Goal: Task Accomplishment & Management: Use online tool/utility

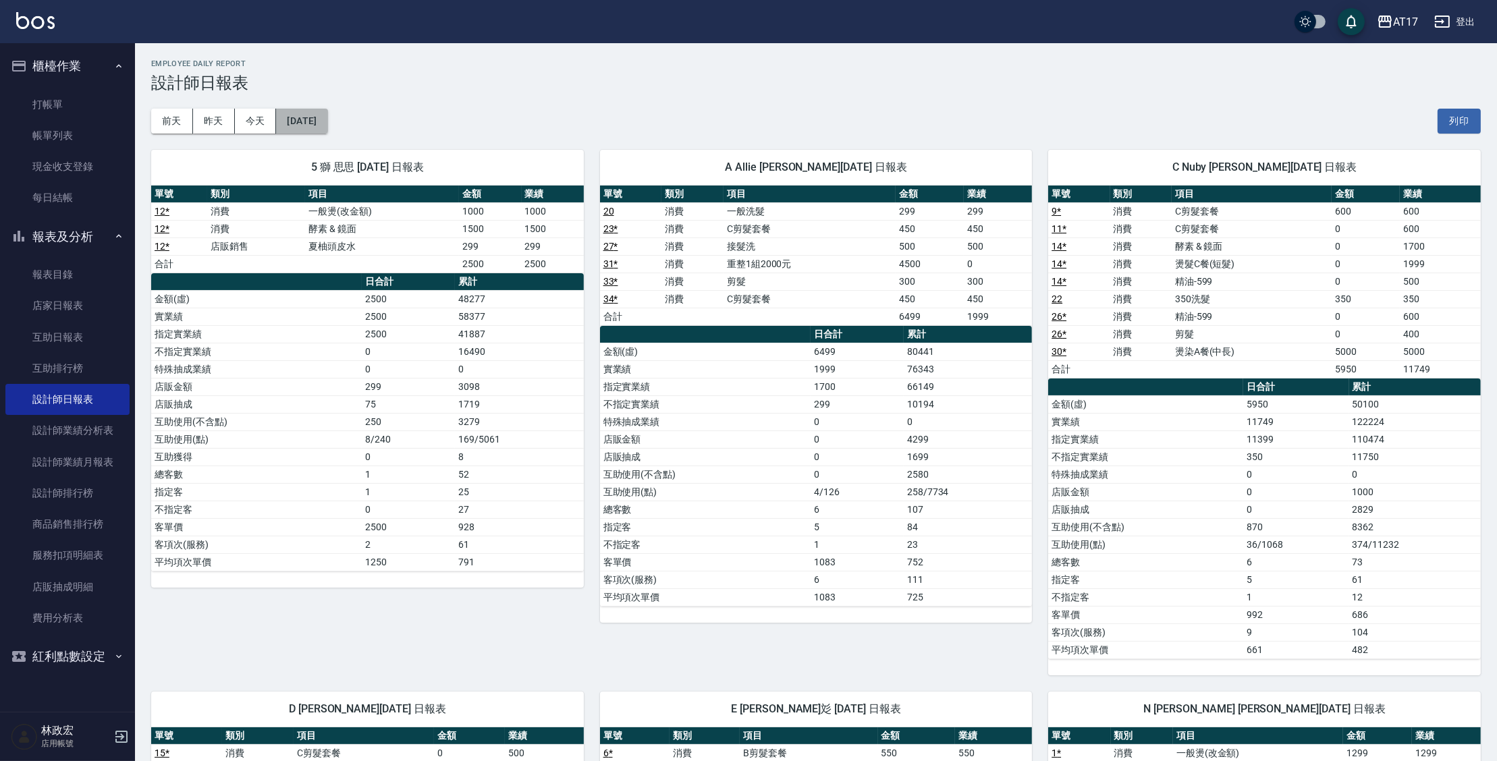
click at [324, 117] on button "[DATE]" at bounding box center [301, 121] width 51 height 25
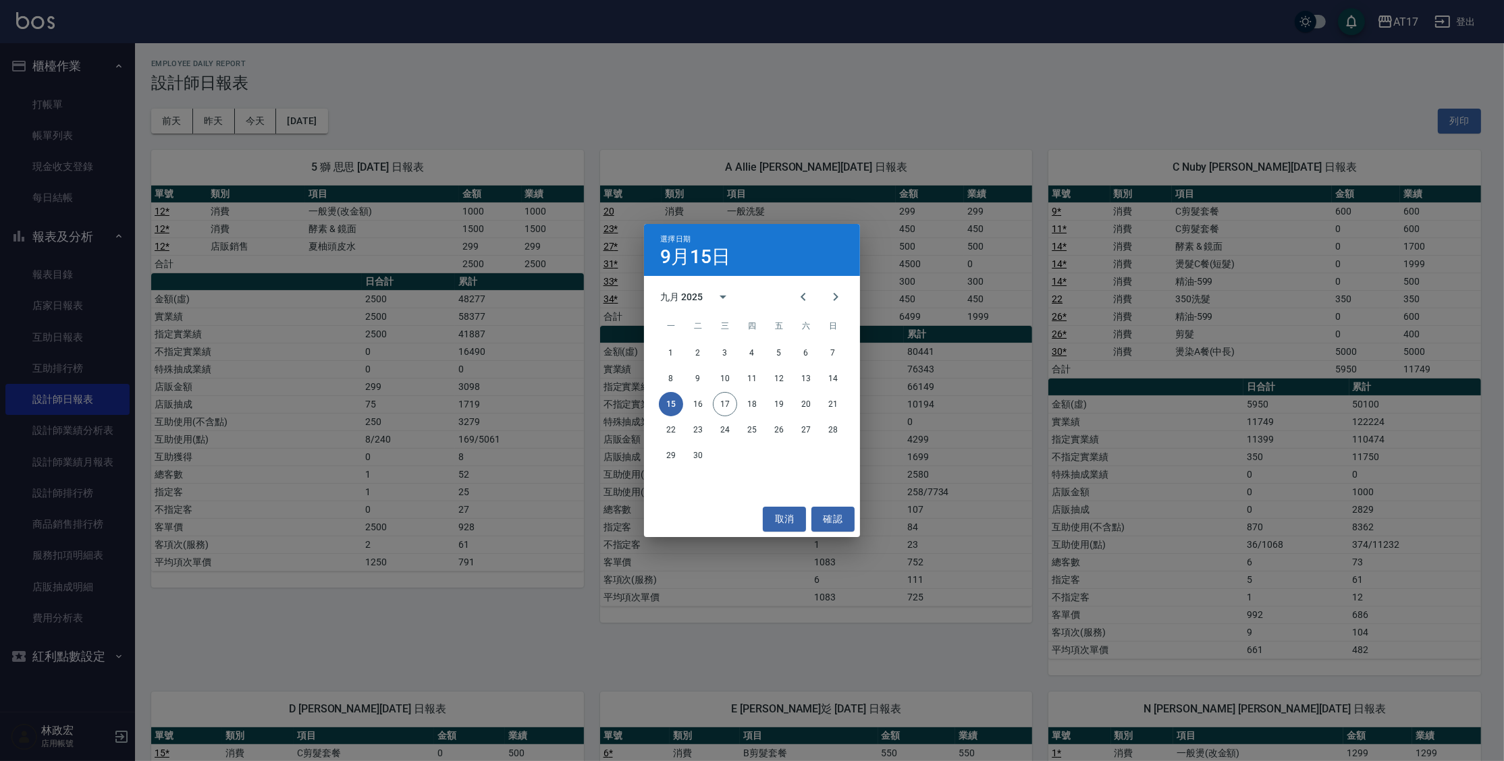
click at [1011, 126] on div "選擇日期 [DATE] 九月 2025 一 二 三 四 五 六 日 1 2 3 4 5 6 7 8 9 10 11 12 13 14 15 16 17 18 …" at bounding box center [752, 380] width 1504 height 761
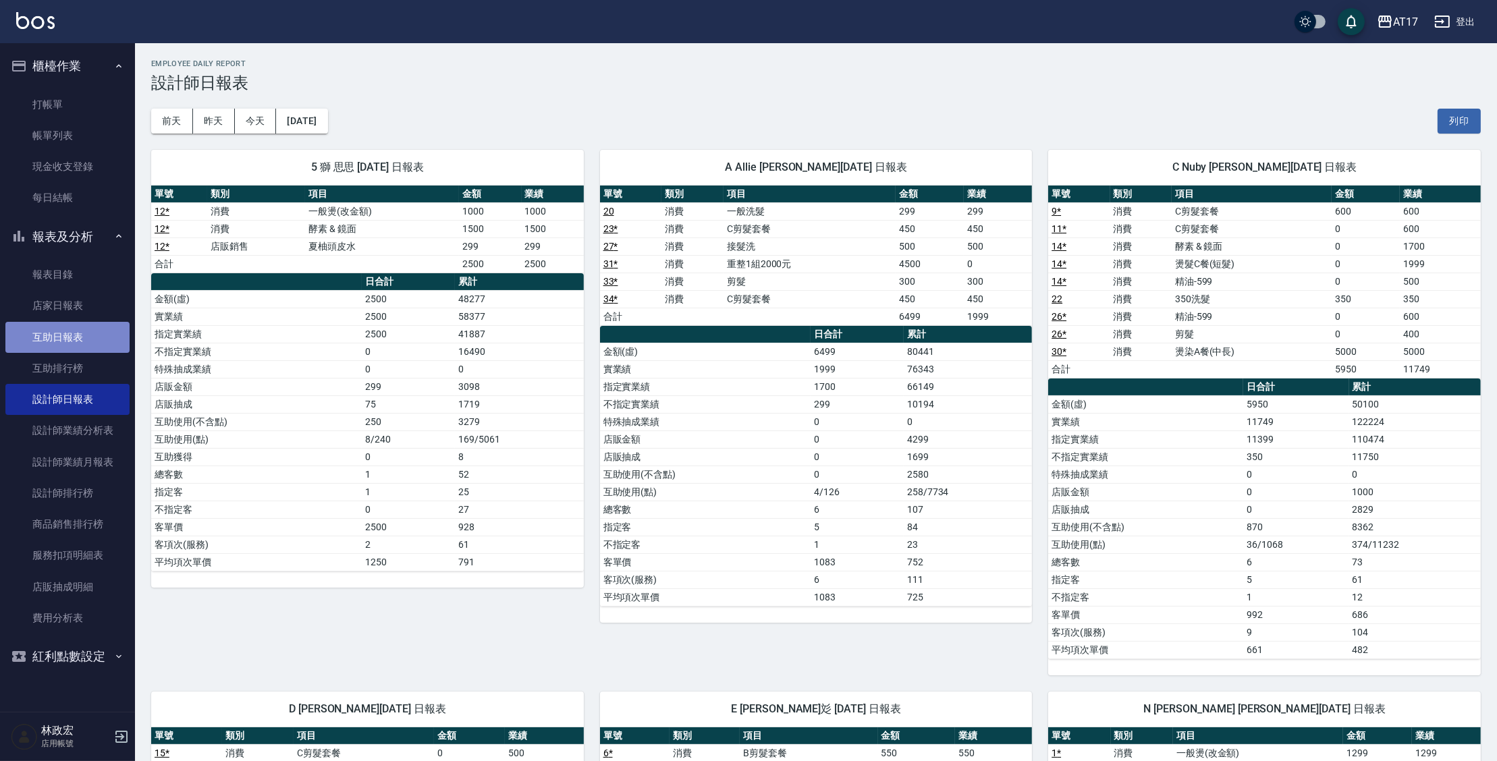
click at [98, 339] on link "互助日報表" at bounding box center [67, 337] width 124 height 31
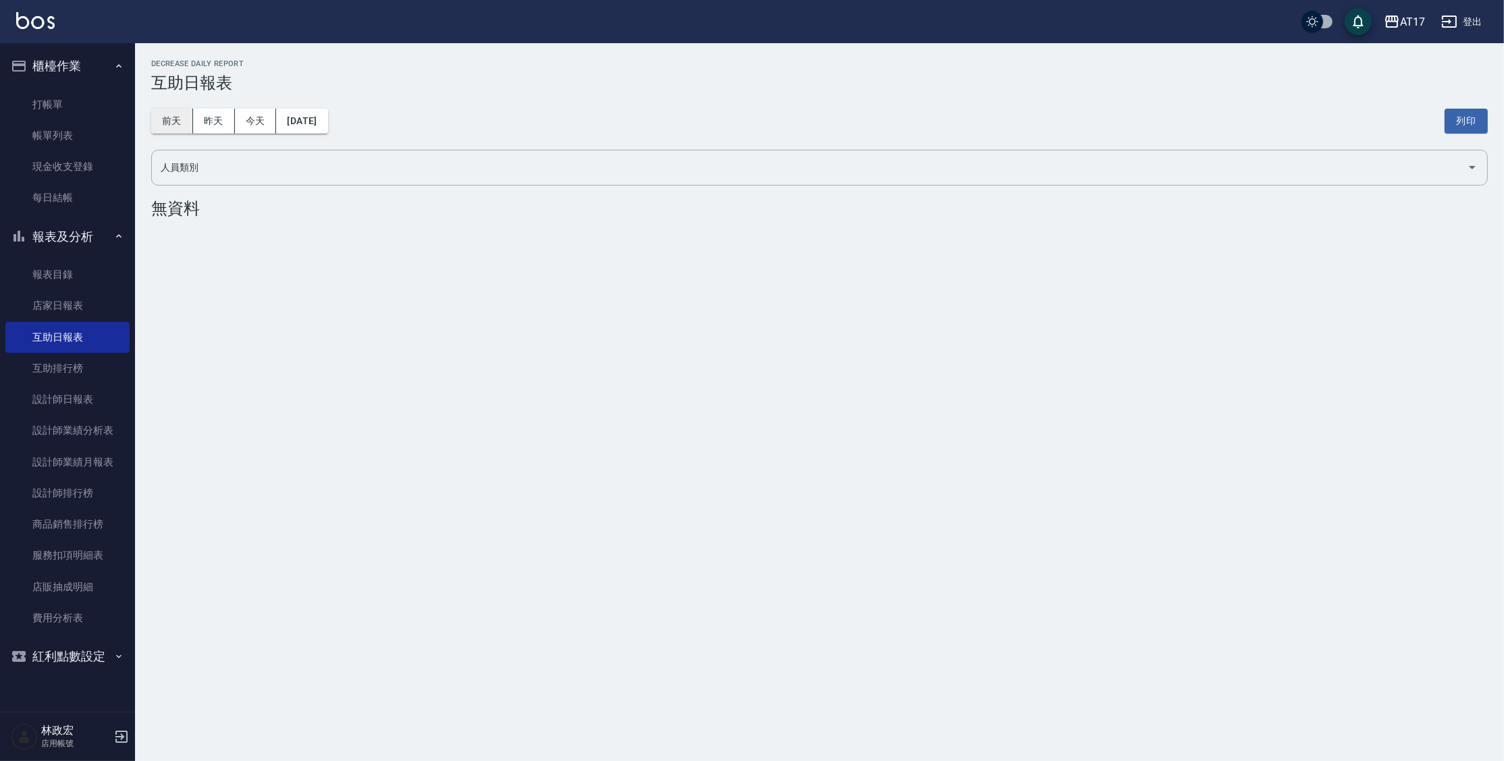
click at [177, 124] on button "前天" at bounding box center [172, 121] width 42 height 25
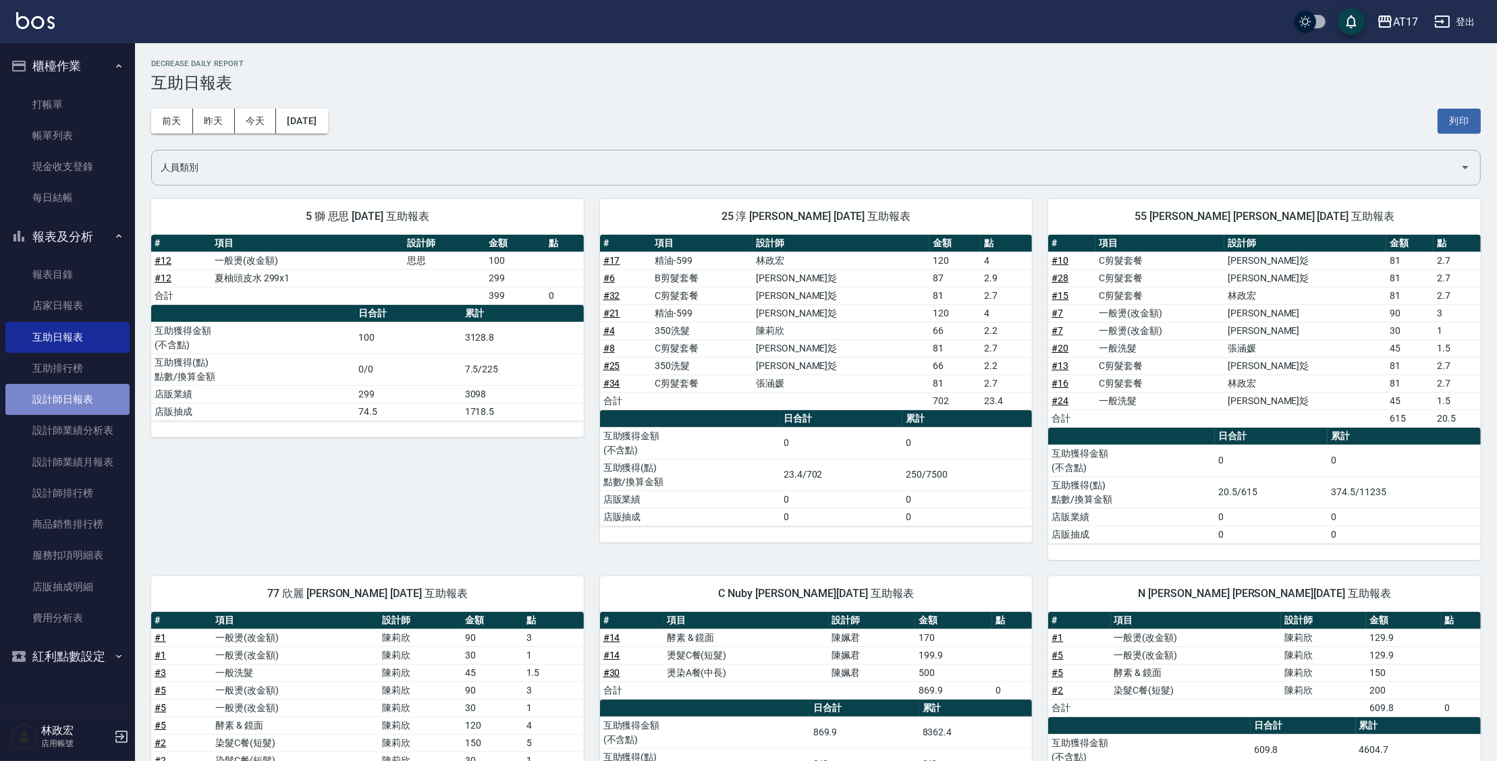
click at [68, 409] on link "設計師日報表" at bounding box center [67, 399] width 124 height 31
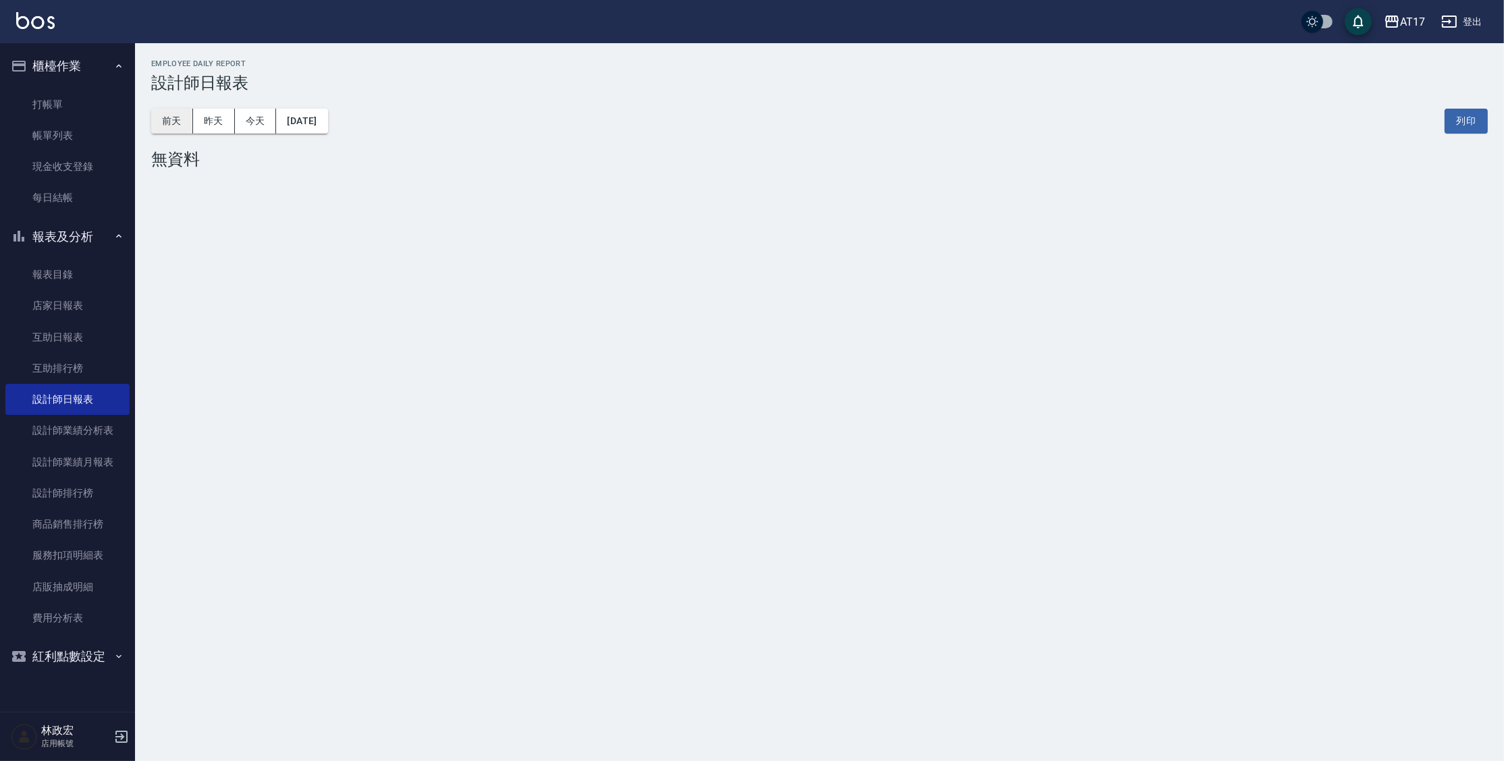
click at [182, 130] on button "前天" at bounding box center [172, 121] width 42 height 25
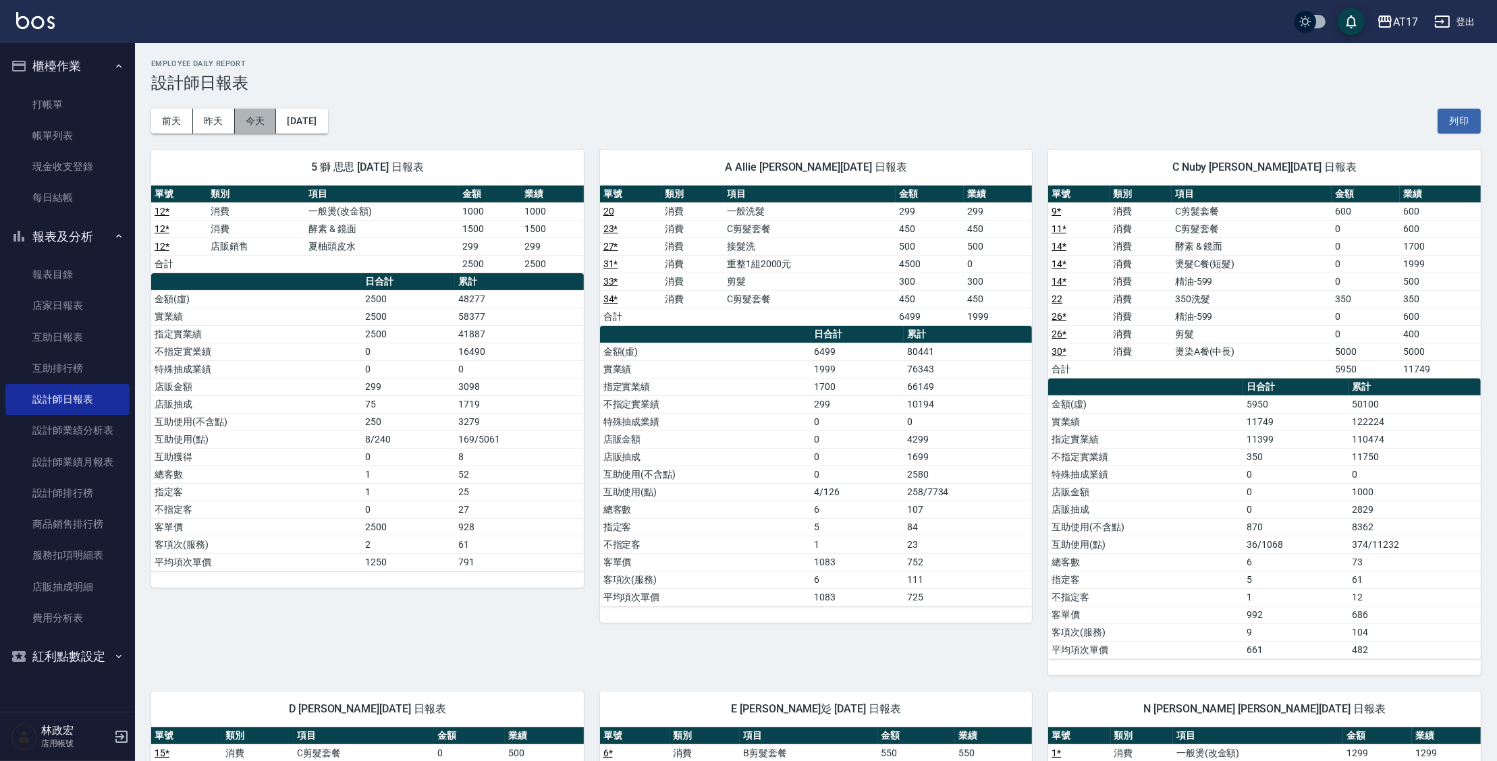
click at [265, 132] on button "今天" at bounding box center [256, 121] width 42 height 25
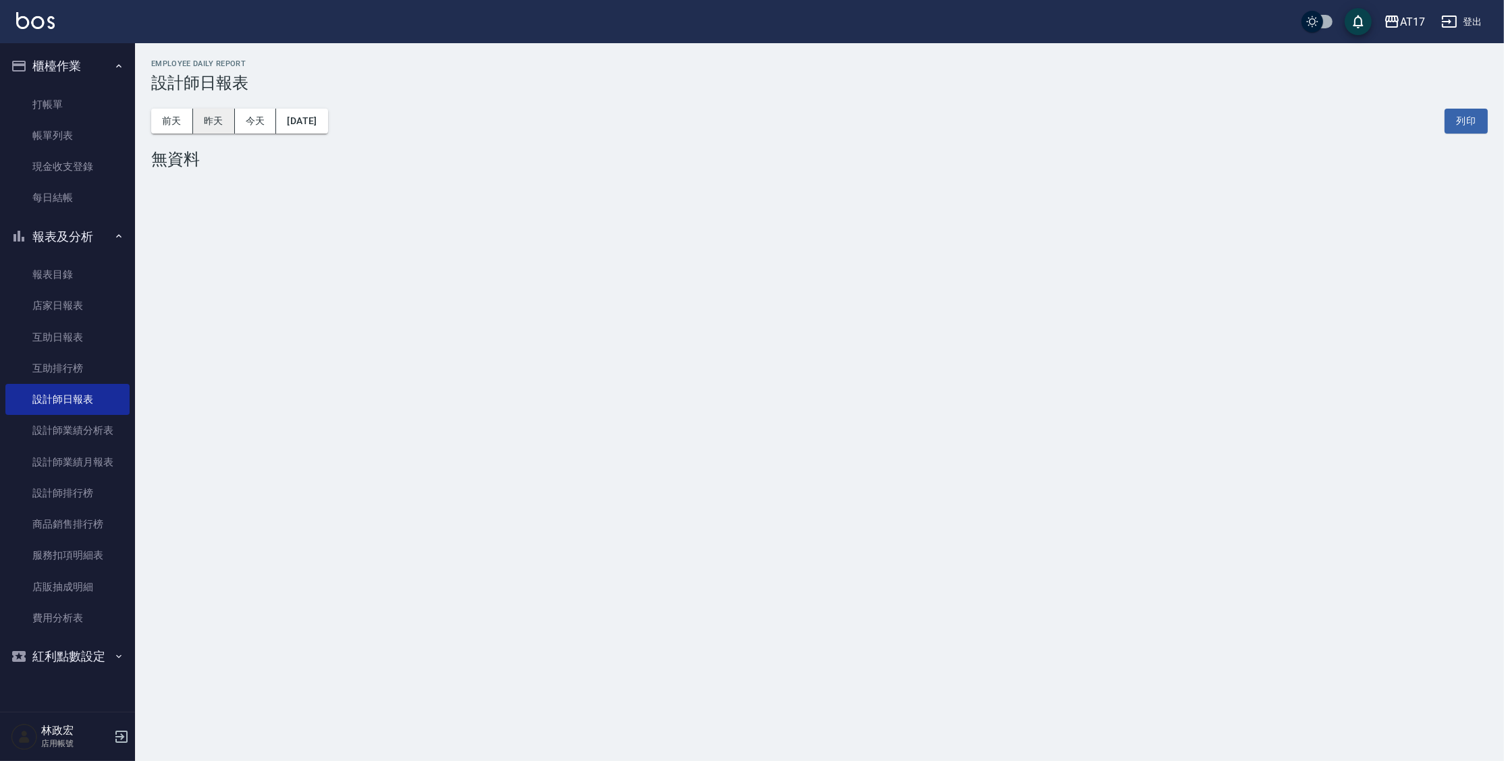
click at [221, 125] on button "昨天" at bounding box center [214, 121] width 42 height 25
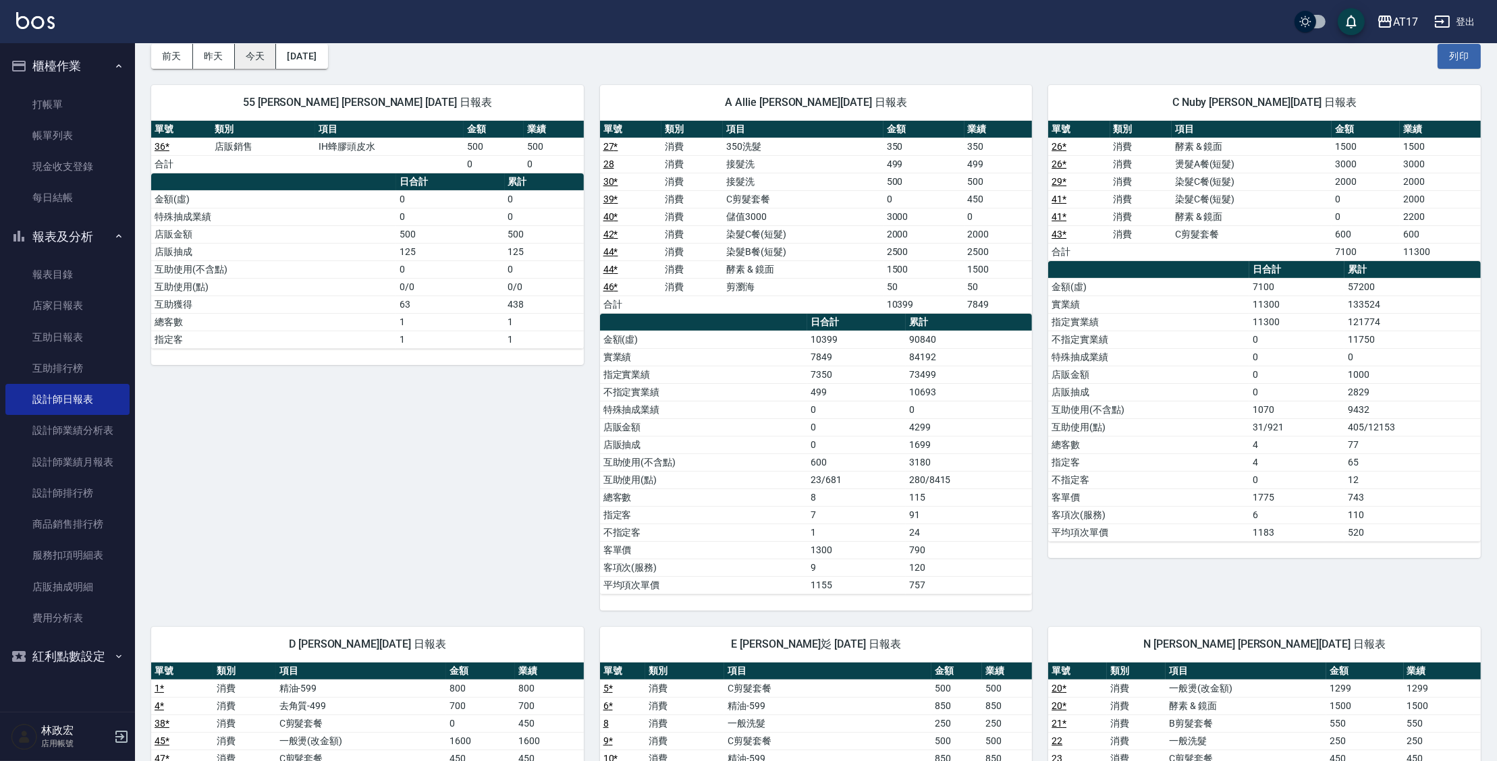
scroll to position [49, 0]
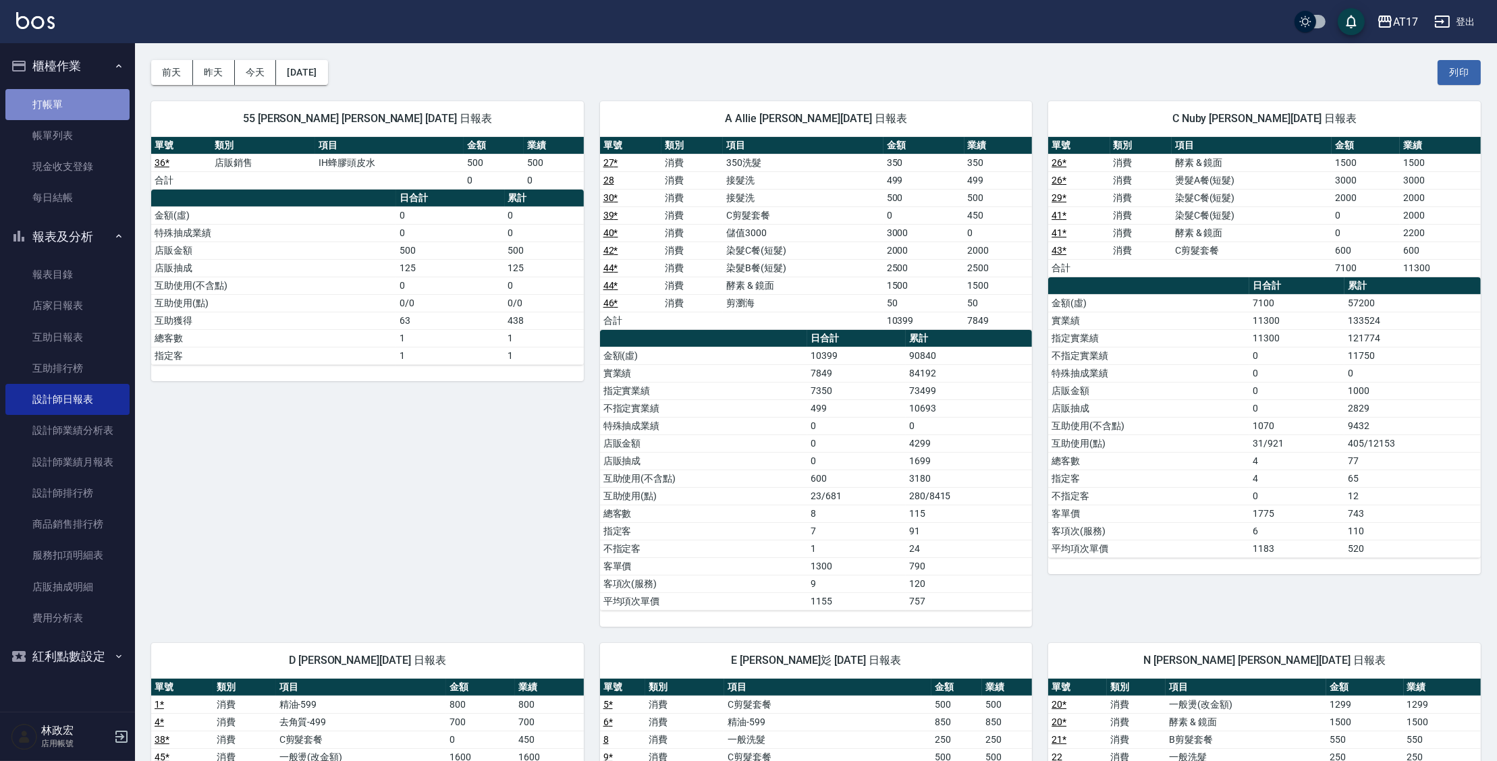
click at [66, 101] on link "打帳單" at bounding box center [67, 104] width 124 height 31
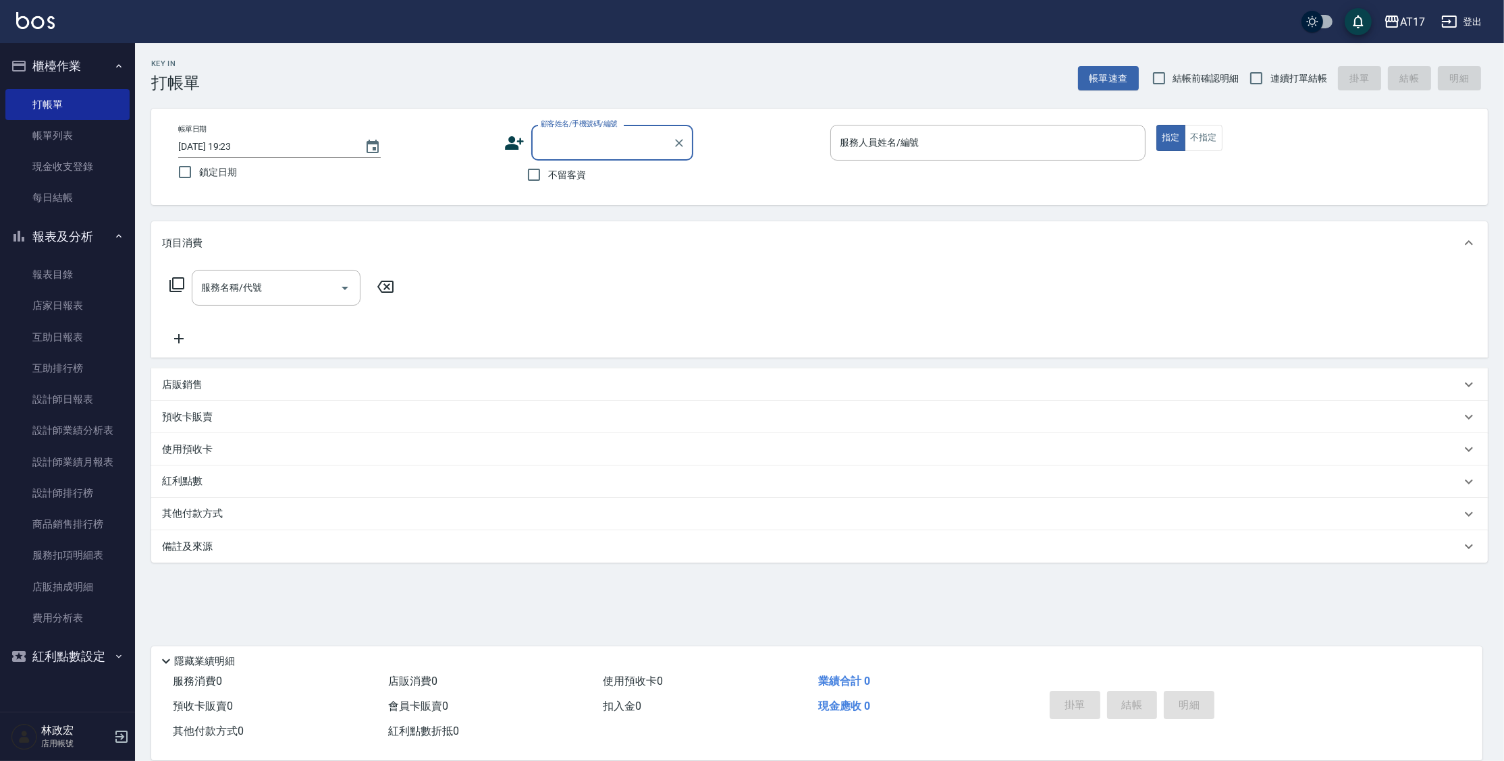
click at [562, 169] on span "不留客資" at bounding box center [567, 175] width 38 height 14
click at [548, 169] on input "不留客資" at bounding box center [534, 175] width 28 height 28
checkbox input "true"
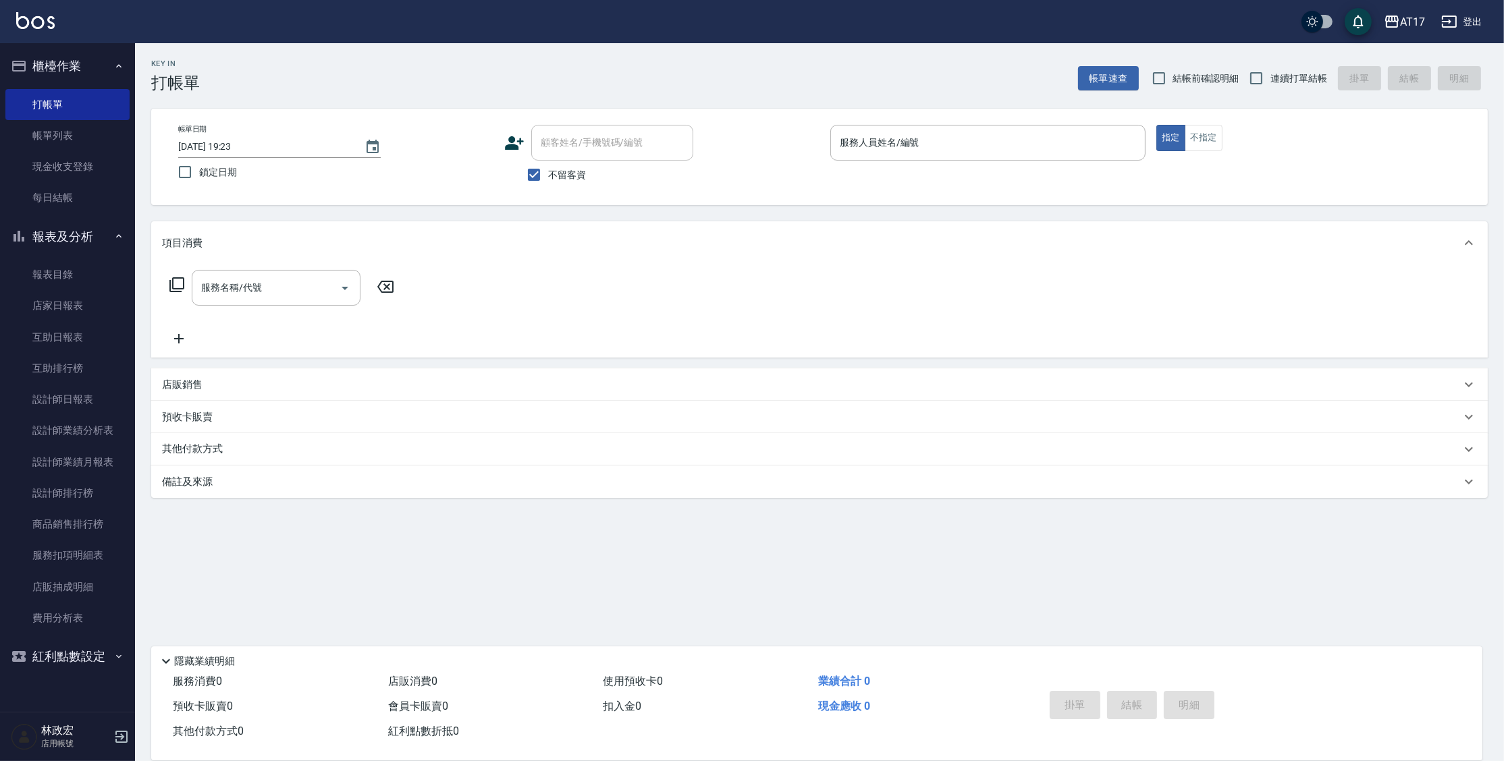
click at [1286, 84] on span "連續打單結帳" at bounding box center [1298, 79] width 57 height 14
click at [1270, 84] on input "連續打單結帳" at bounding box center [1256, 78] width 28 height 28
checkbox input "true"
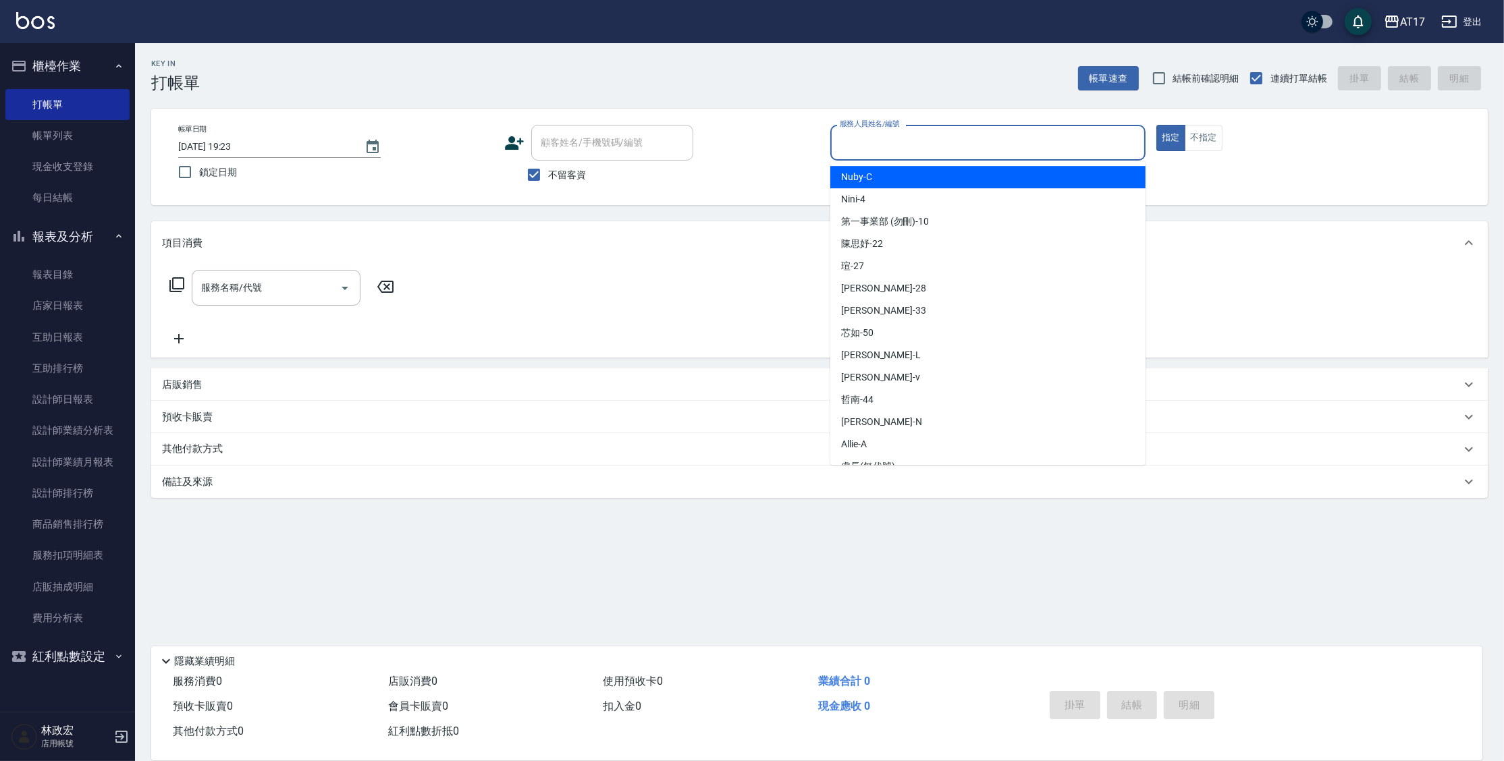
click at [1040, 144] on input "服務人員姓名/編號" at bounding box center [987, 143] width 303 height 24
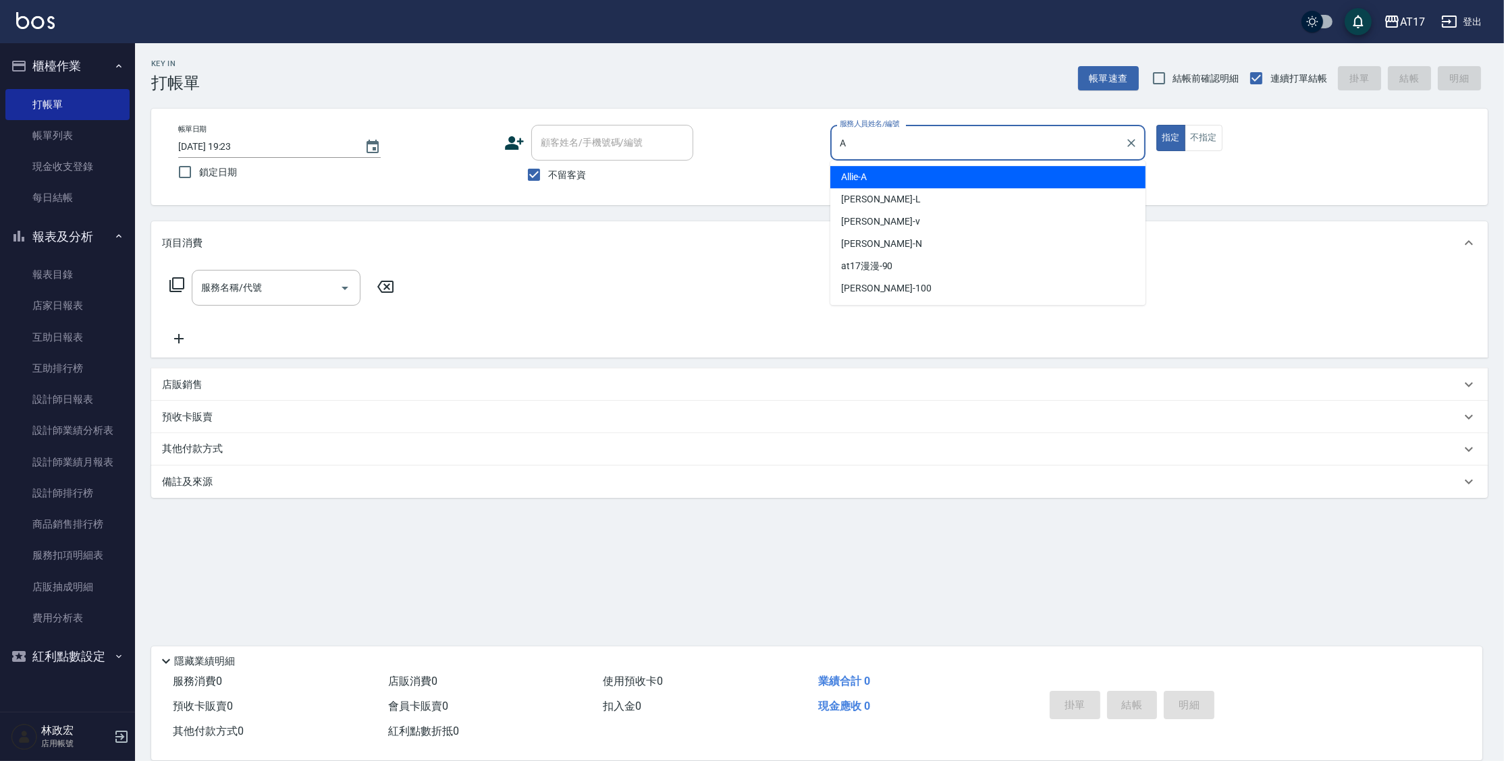
type input "Allie-A"
type button "true"
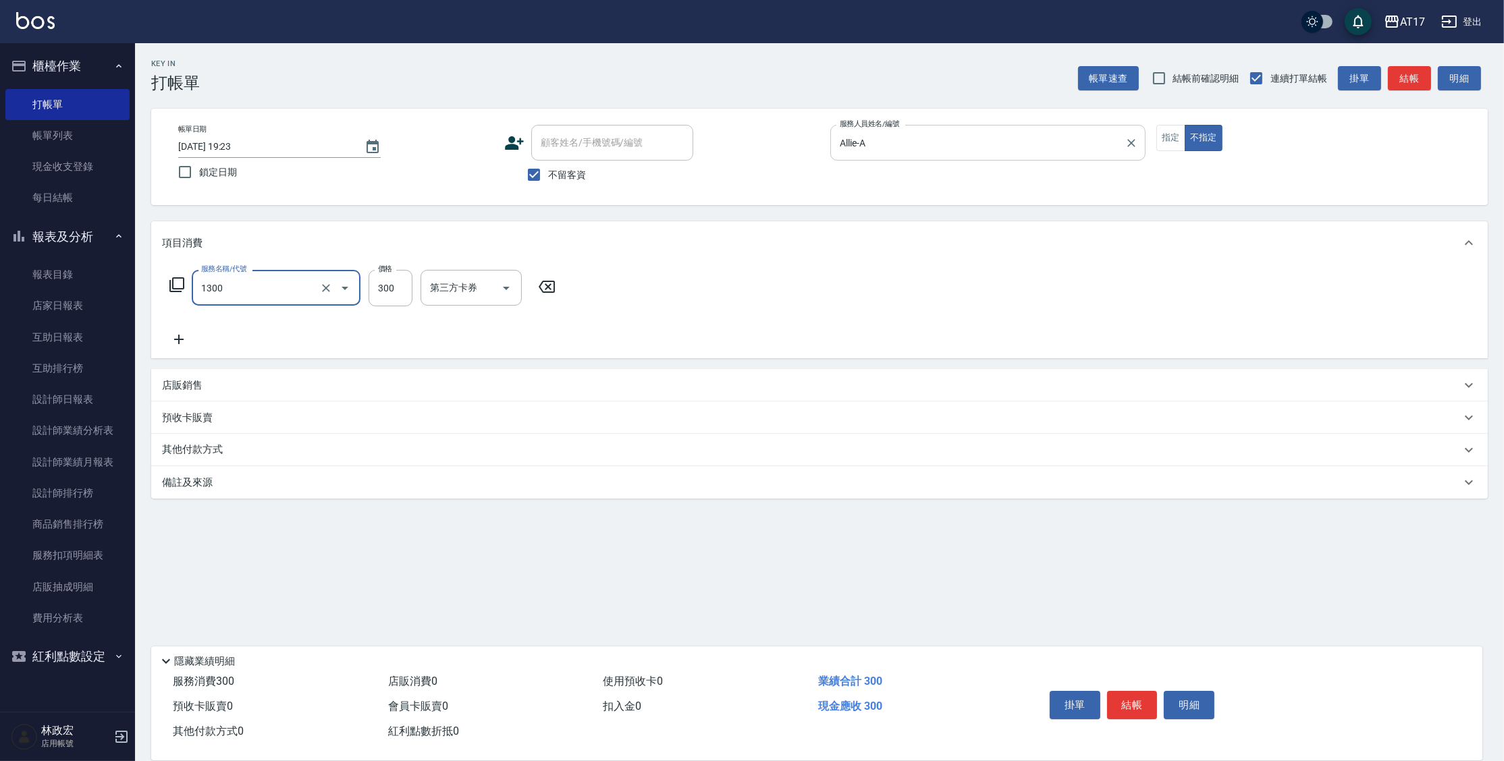
type input "一般洗髮(1300)"
type input "299"
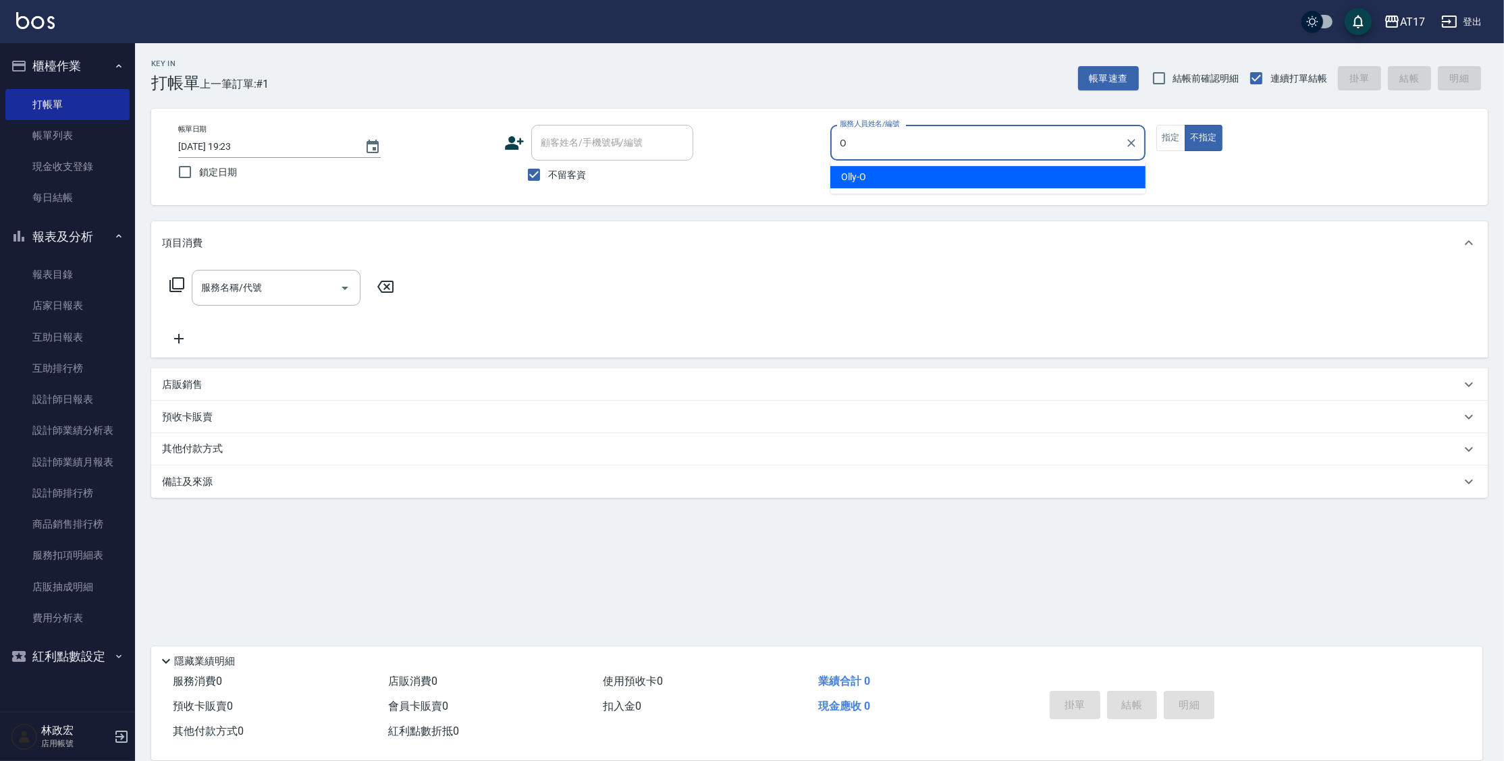
type input "Olly-O"
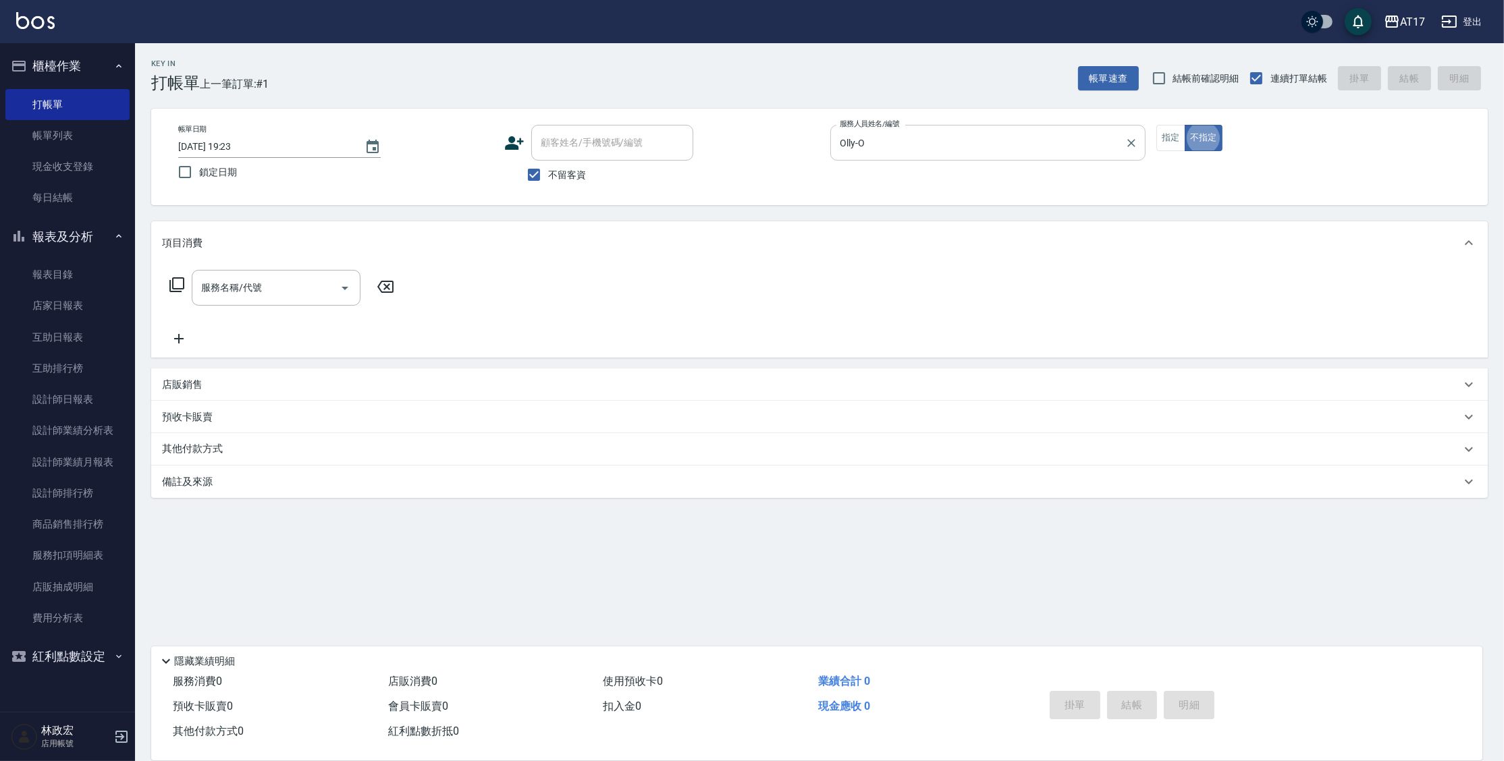
type button "false"
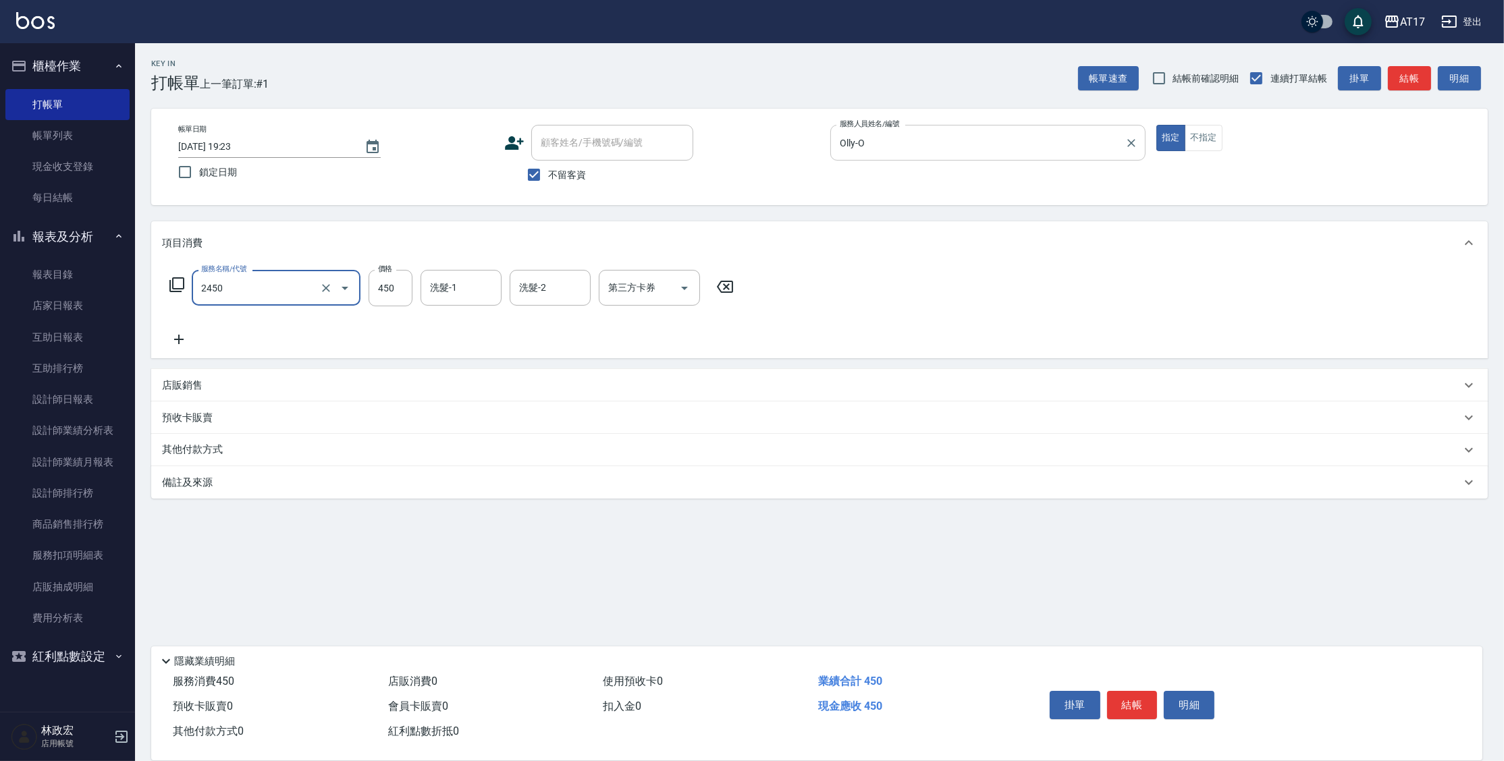
type input "C剪髮套餐(2450)"
type input "500"
type input "欣麗-77"
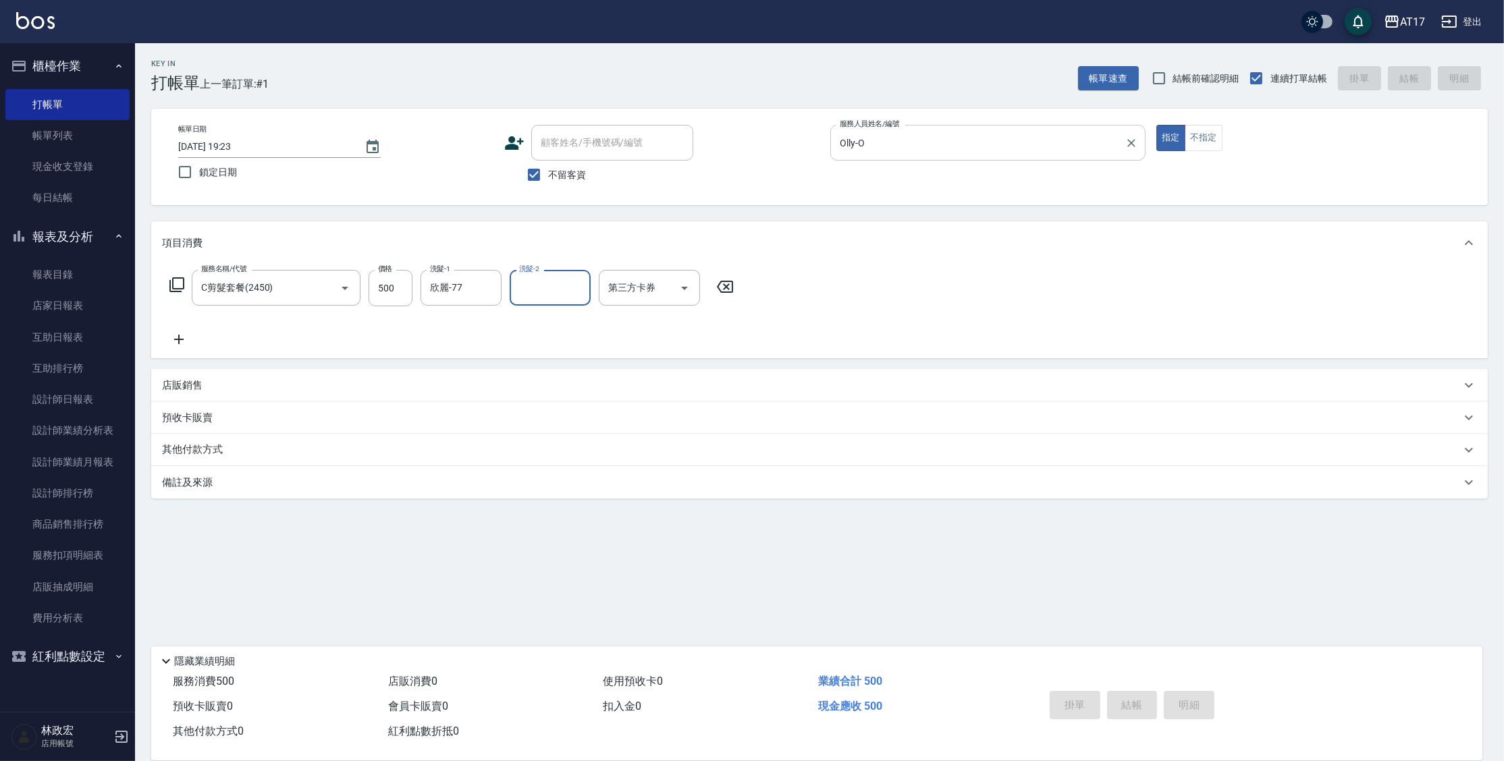
type input "[DATE] 19:24"
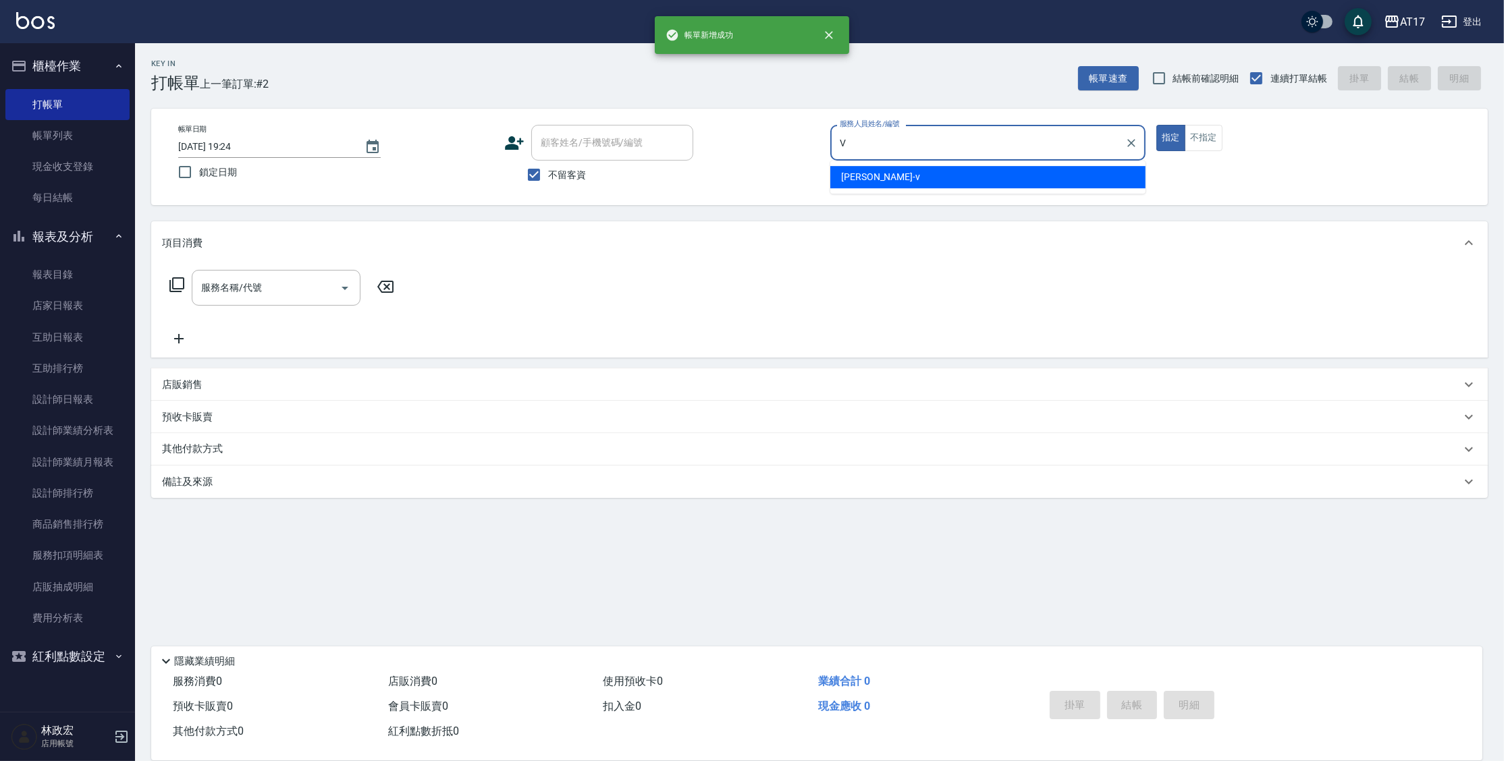
type input "[PERSON_NAME]-v"
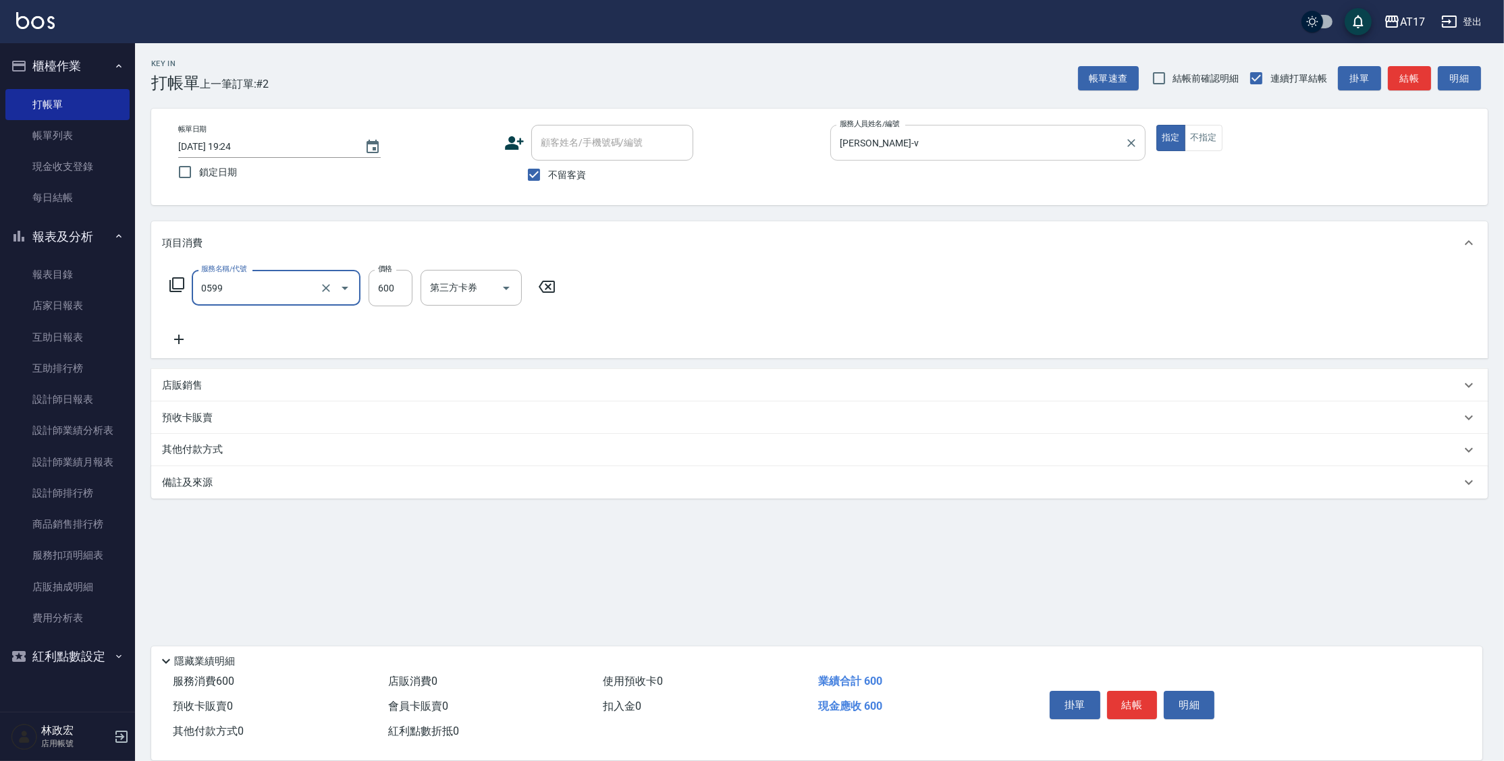
type input "精油-599(0599)"
type input "1150"
click at [191, 383] on p "店販銷售" at bounding box center [182, 386] width 41 height 14
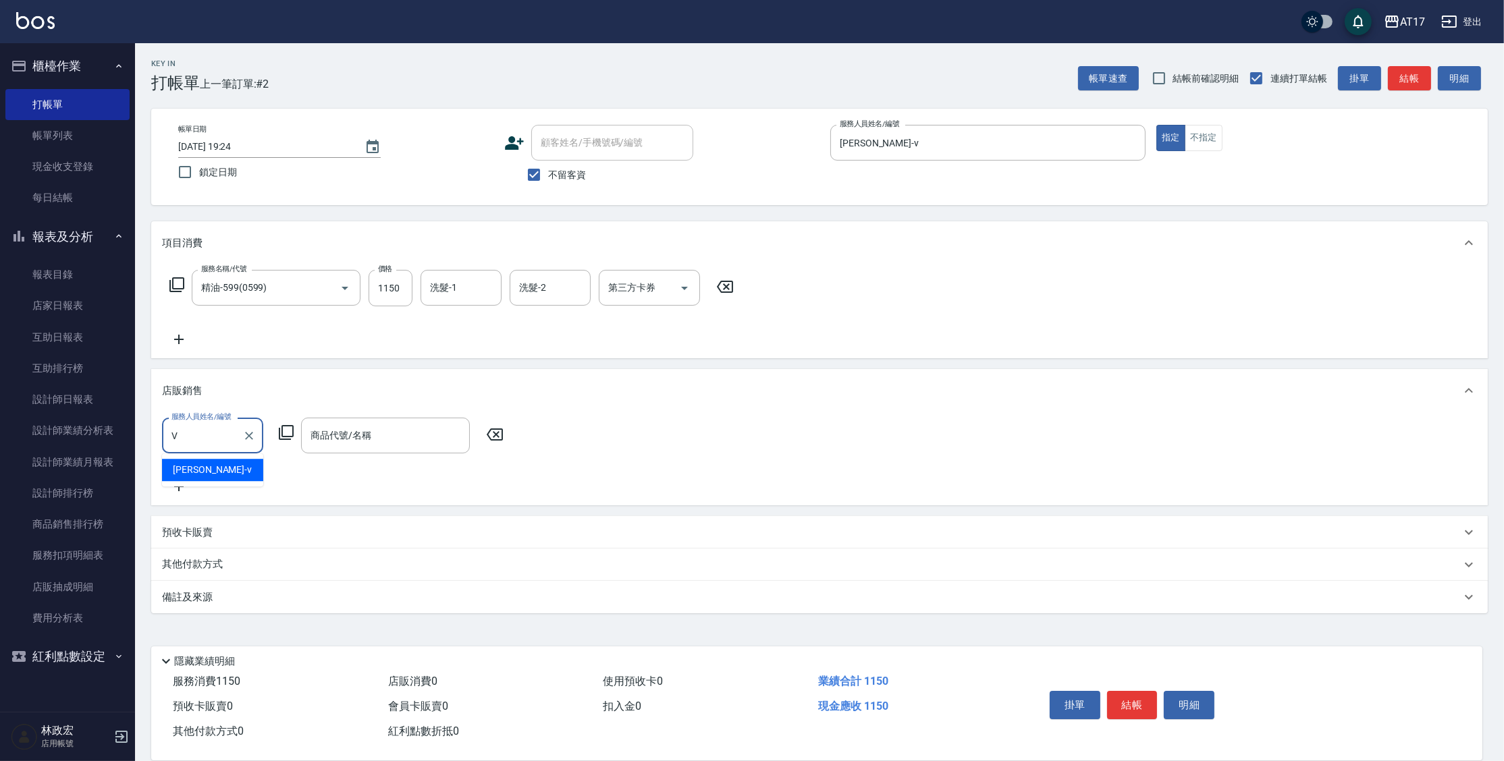
type input "[PERSON_NAME]-v"
click at [281, 434] on icon at bounding box center [286, 432] width 15 height 15
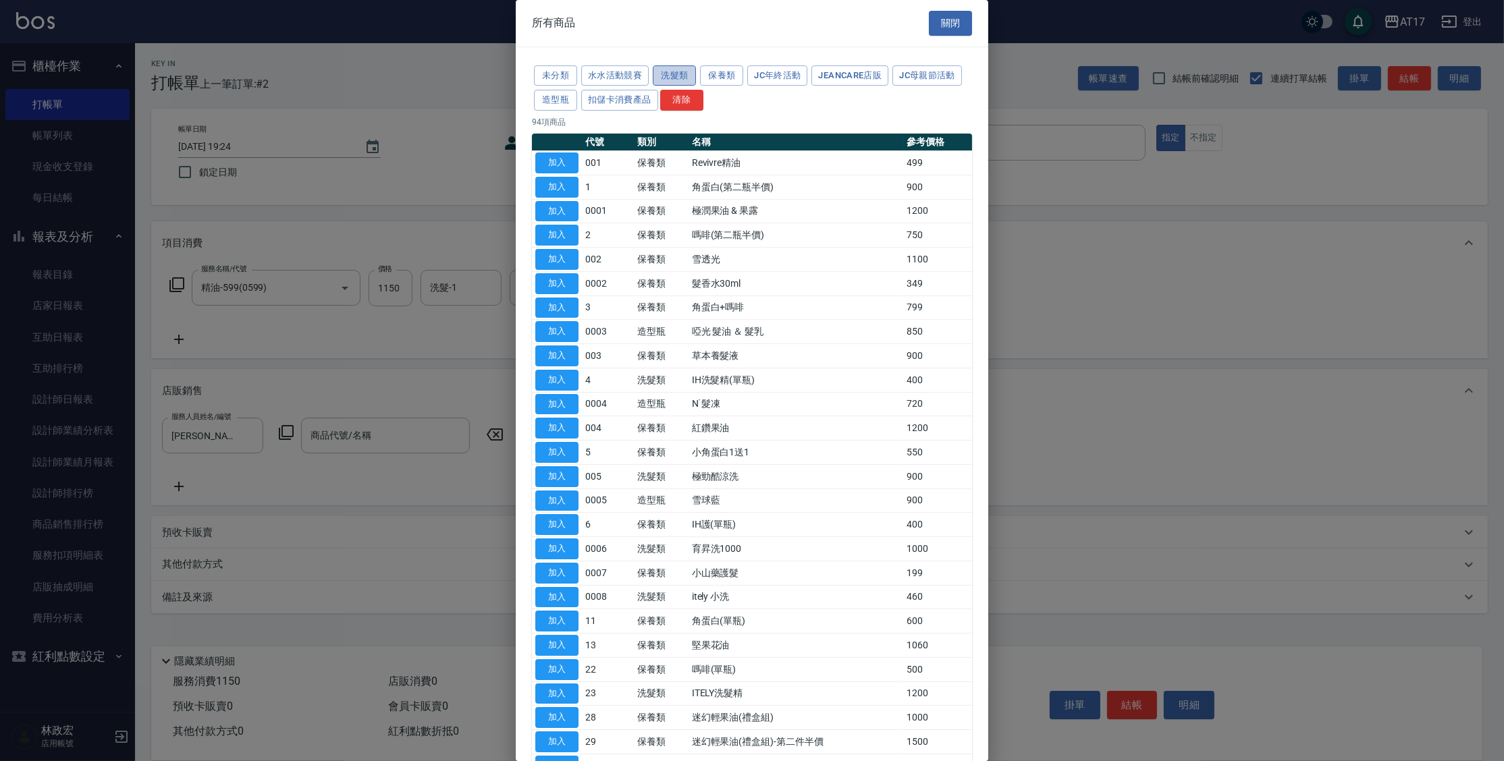
click at [691, 75] on button "洗髮類" at bounding box center [674, 75] width 43 height 21
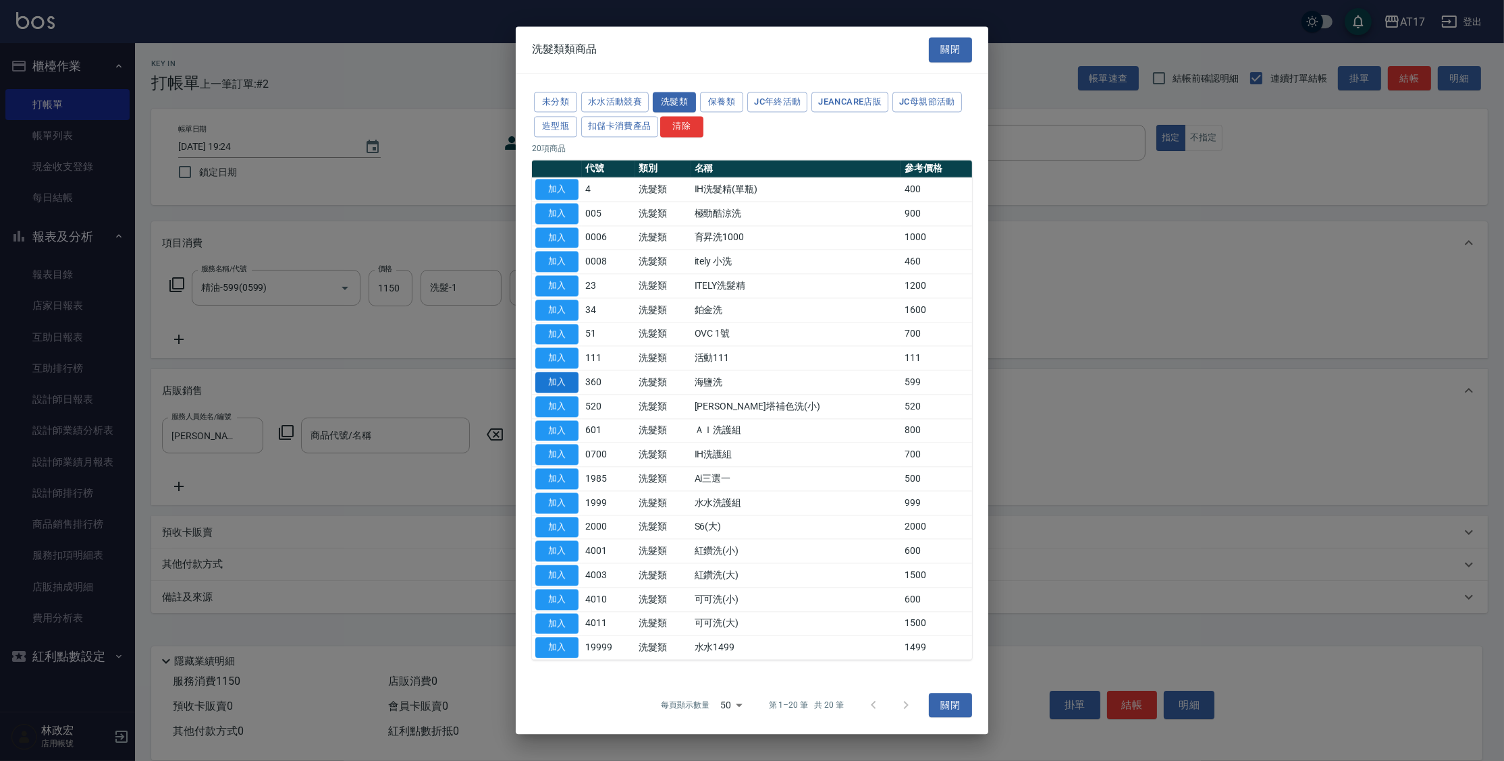
click at [552, 380] on button "加入" at bounding box center [556, 382] width 43 height 21
type input "海鹽洗"
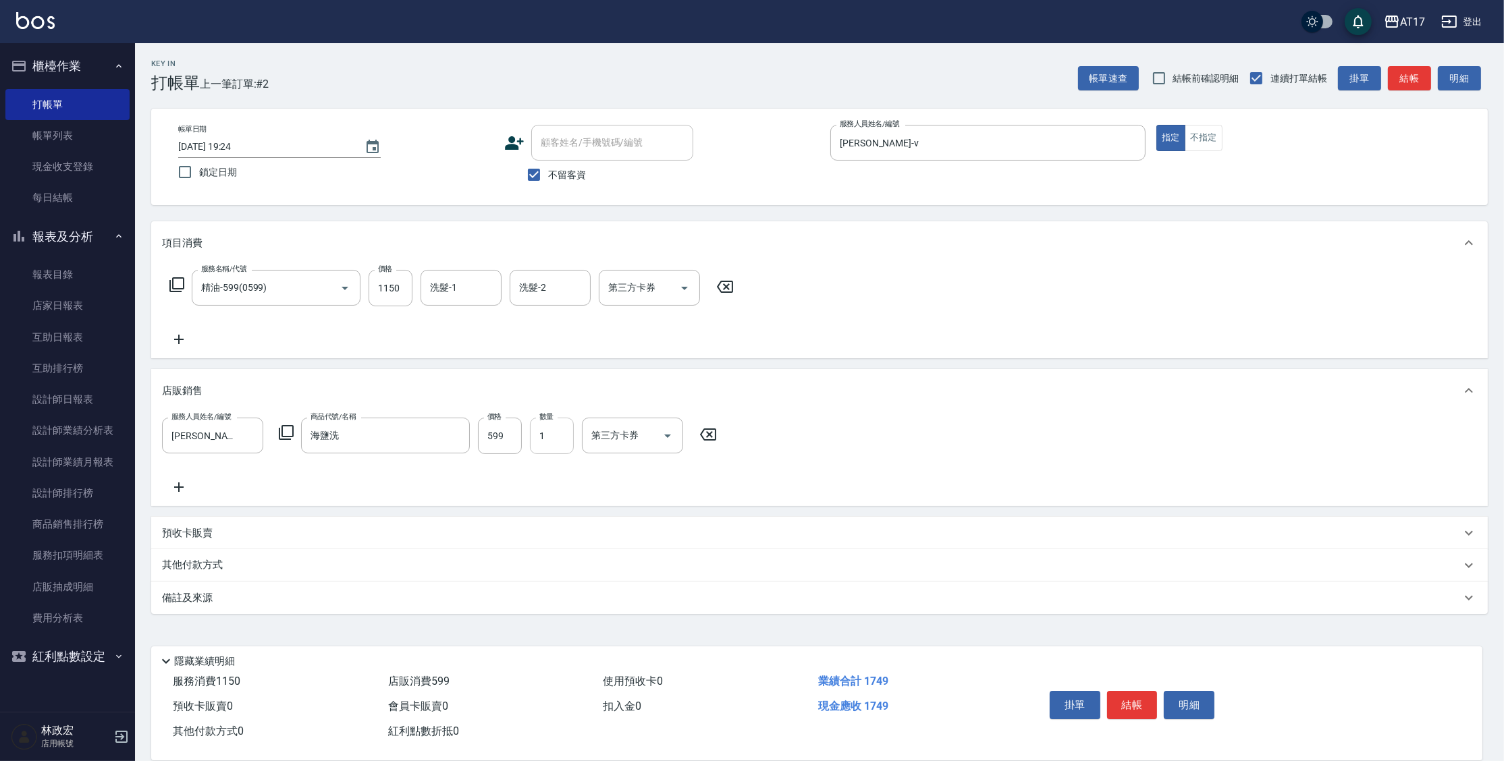
click at [561, 437] on input "1" at bounding box center [552, 436] width 44 height 36
type input "2"
click at [489, 436] on input "599" at bounding box center [500, 436] width 44 height 36
type input "600"
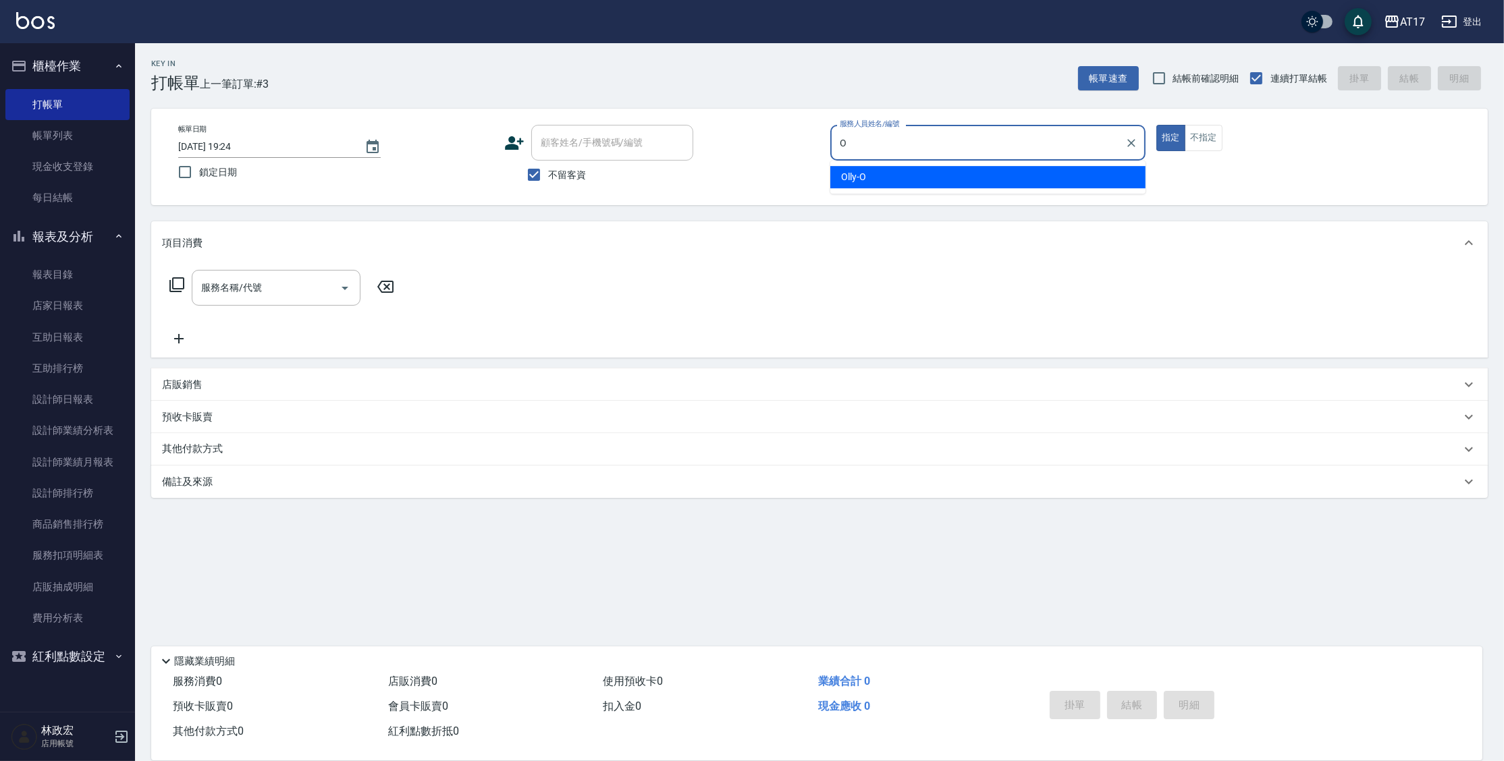
type input "Olly-O"
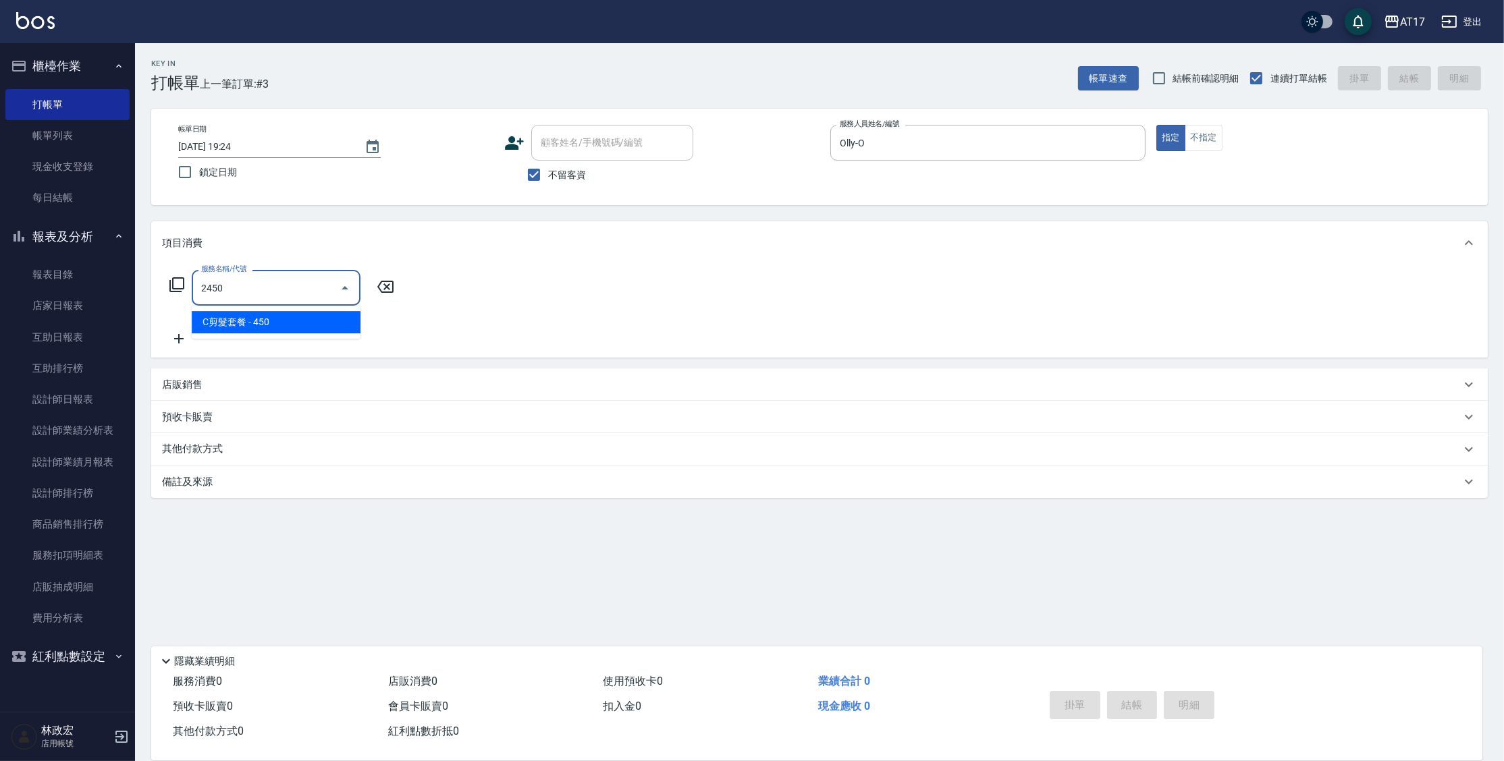
type input "C剪髮套餐(2450)"
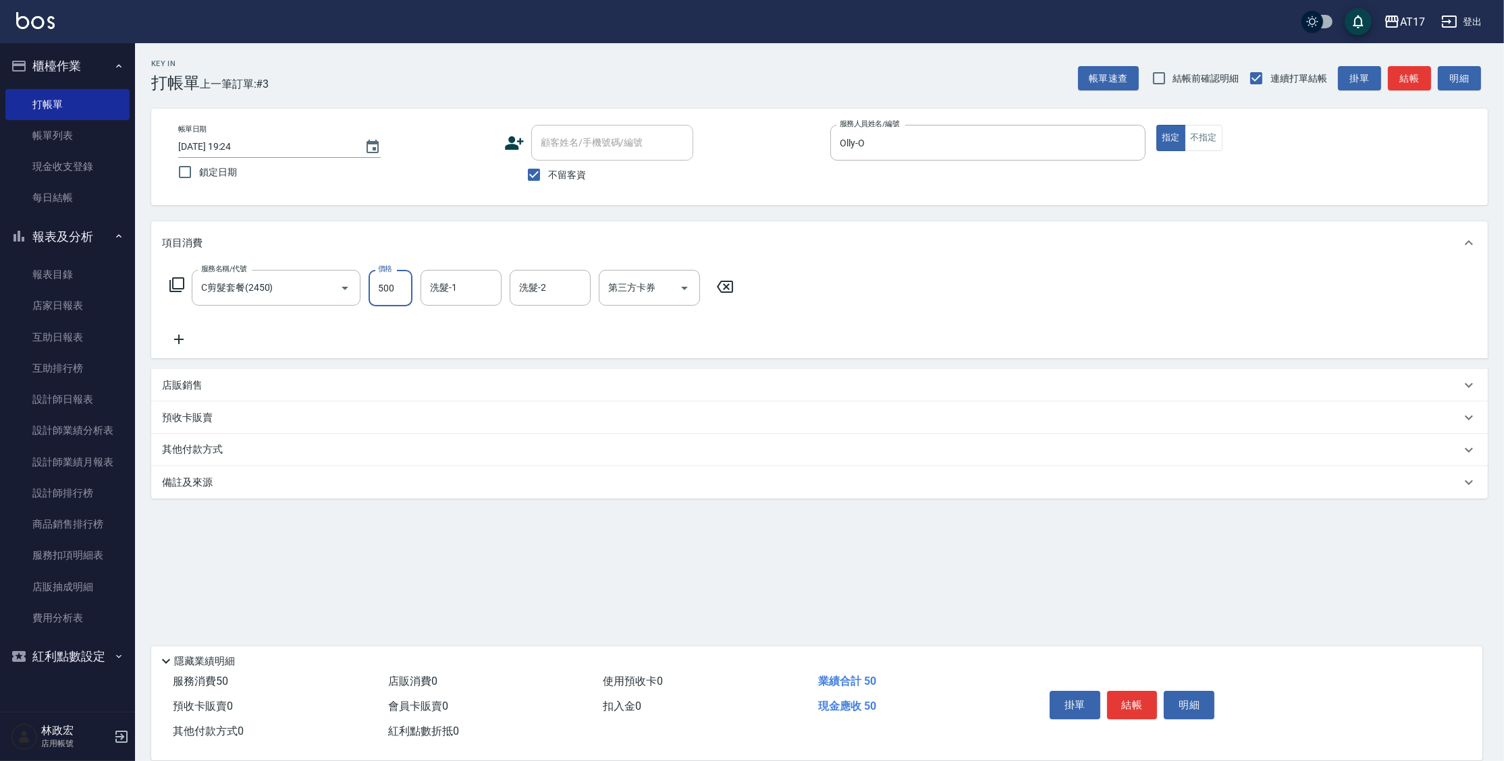
type input "500"
type input "[PERSON_NAME]-27"
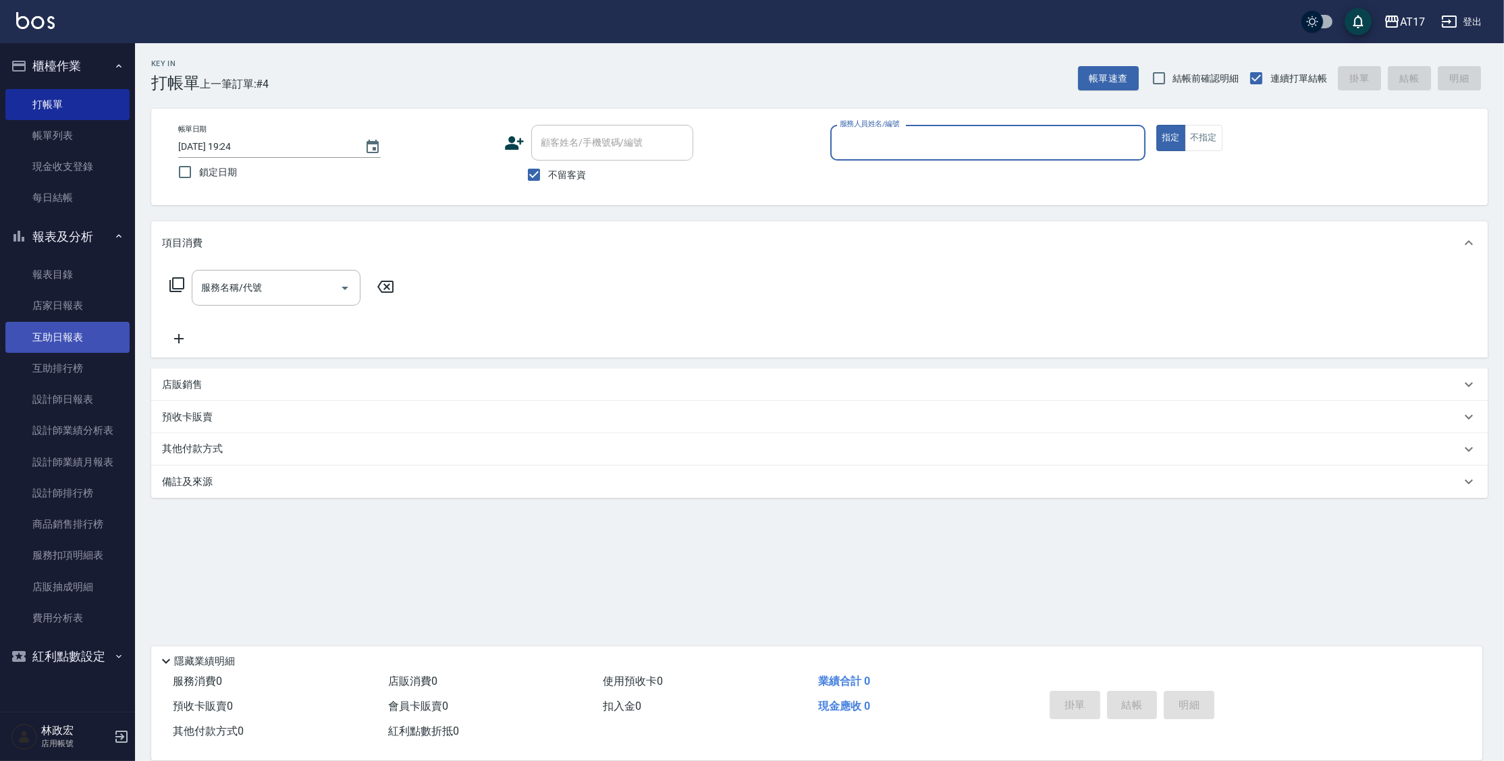
click at [80, 341] on link "互助日報表" at bounding box center [67, 337] width 124 height 31
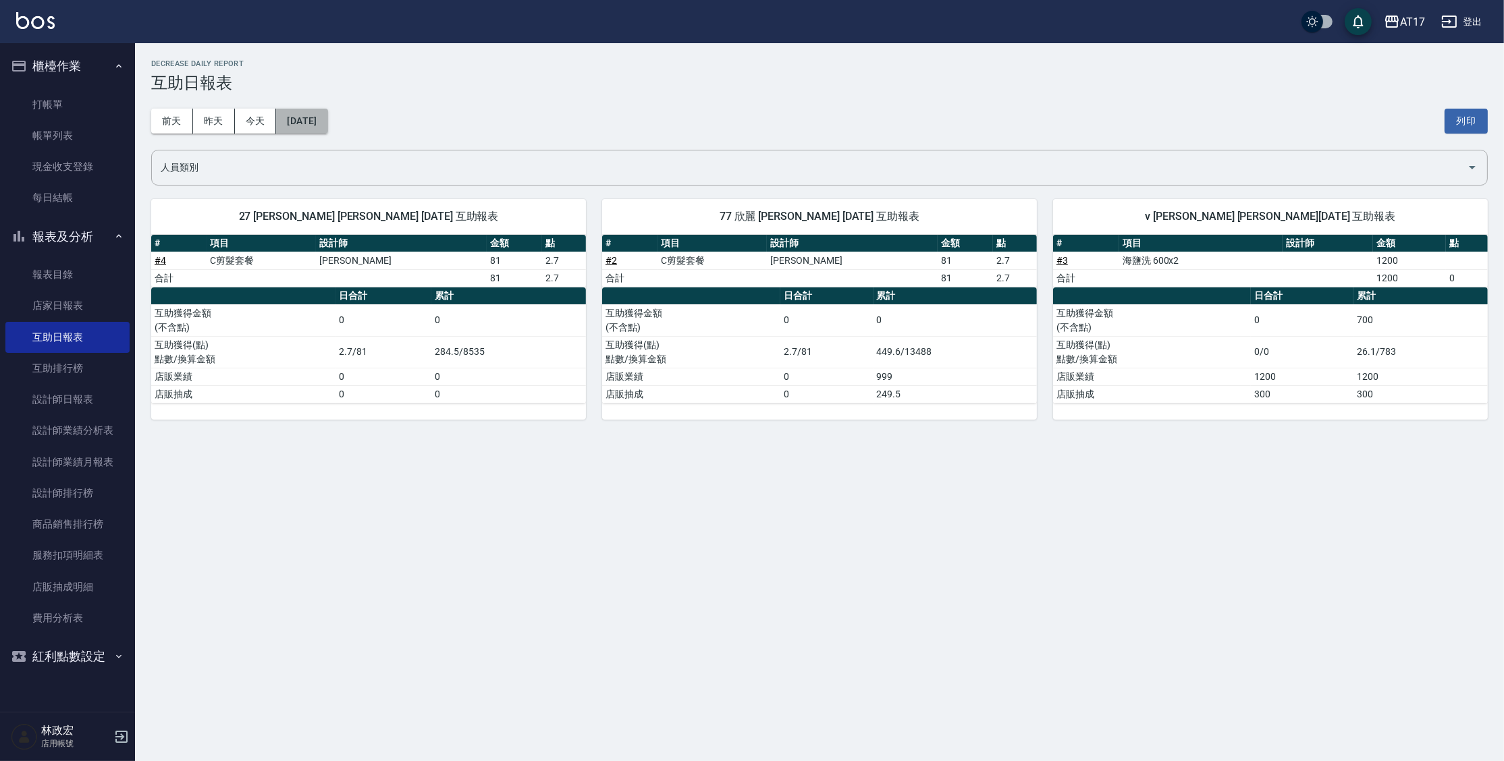
click at [327, 120] on button "[DATE]" at bounding box center [301, 121] width 51 height 25
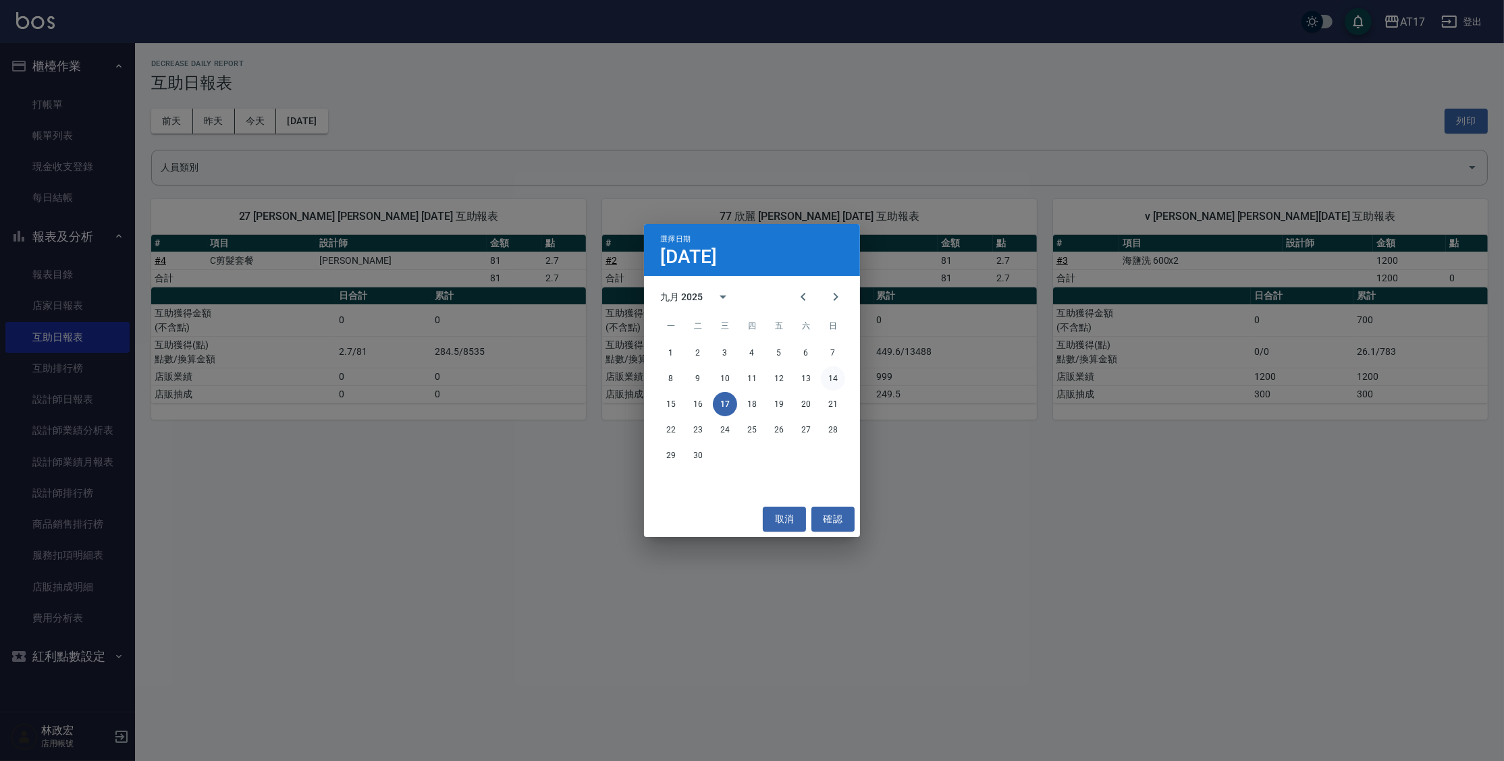
click at [838, 376] on button "14" at bounding box center [833, 379] width 24 height 24
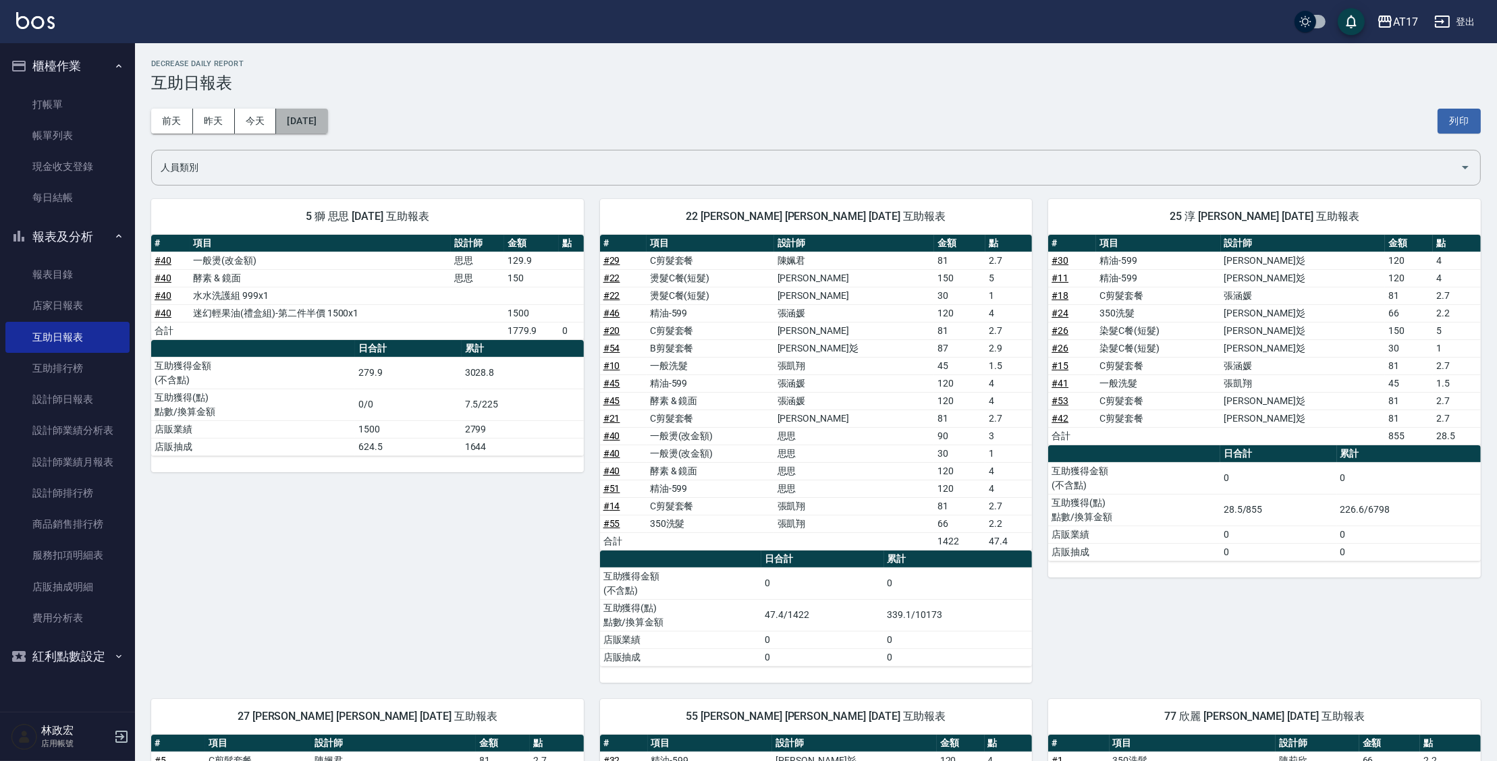
click at [327, 125] on button "[DATE]" at bounding box center [301, 121] width 51 height 25
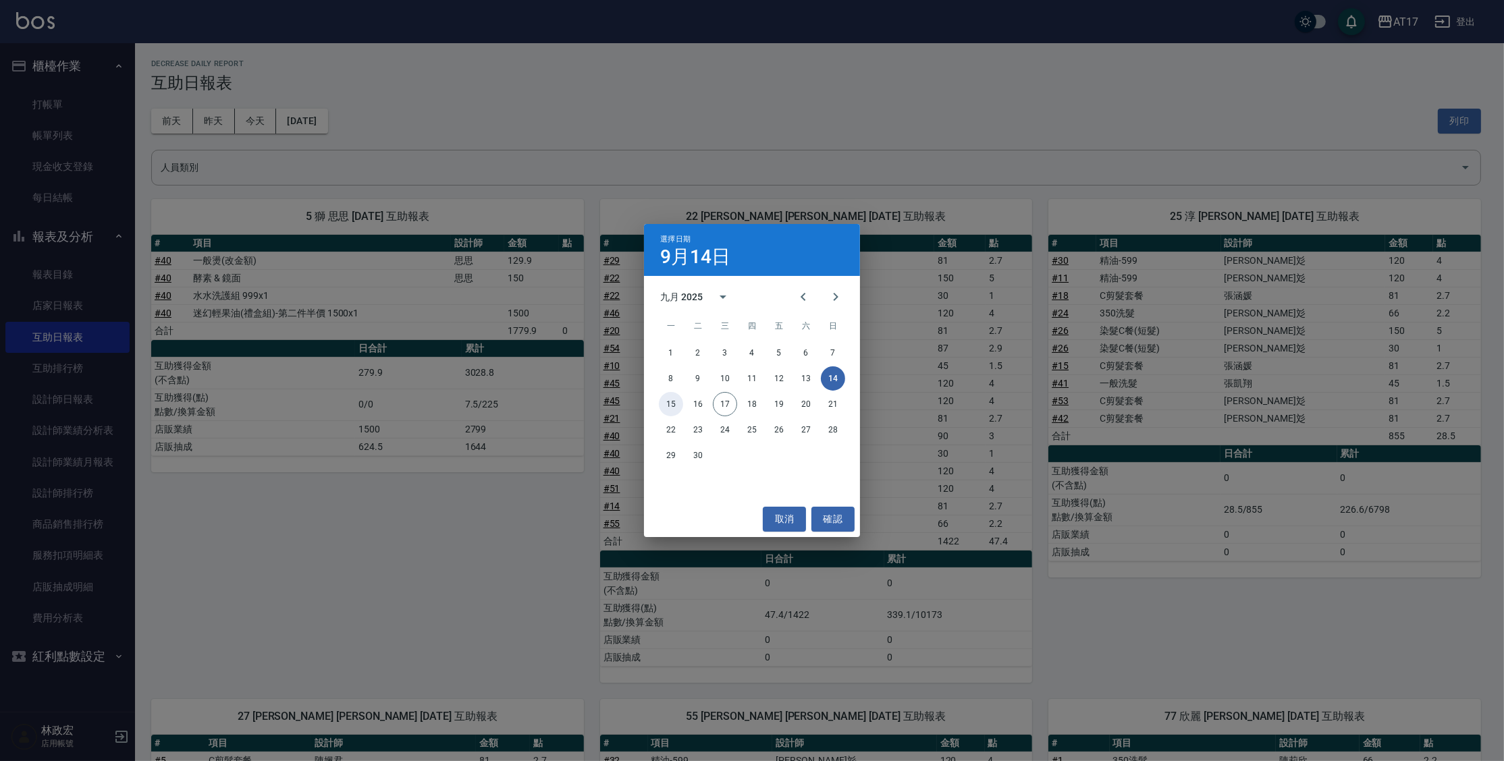
drag, startPoint x: 668, startPoint y: 404, endPoint x: 800, endPoint y: 364, distance: 138.2
click at [798, 364] on div "1 2 3 4 5 6 7 8 9 10 11 12 13 14 15 16 17 18 19 20 21 22 23 24 25 26 27 28 29 30" at bounding box center [752, 405] width 216 height 130
click at [834, 373] on button "14" at bounding box center [833, 379] width 24 height 24
click at [832, 518] on button "確認" at bounding box center [832, 519] width 43 height 25
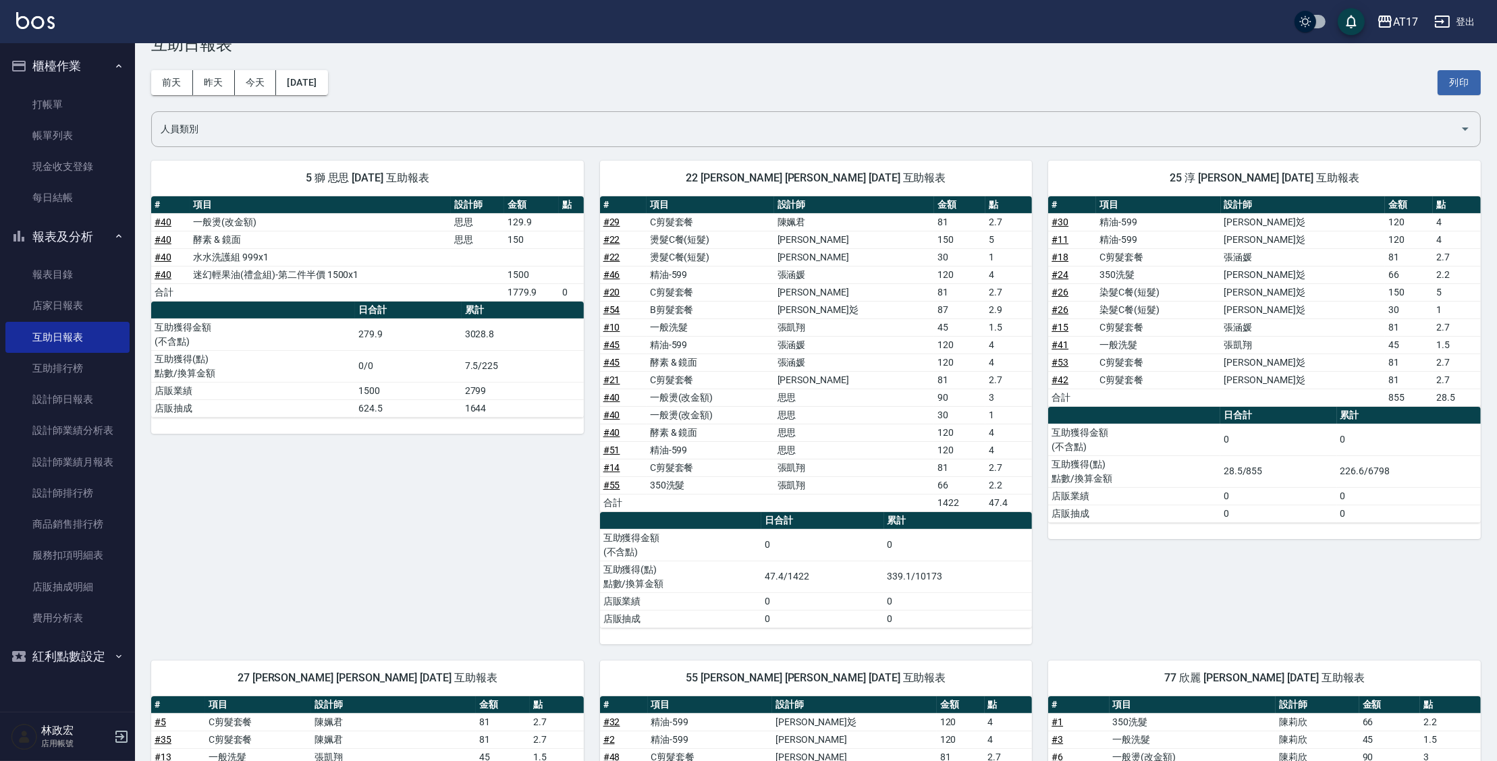
scroll to position [24, 0]
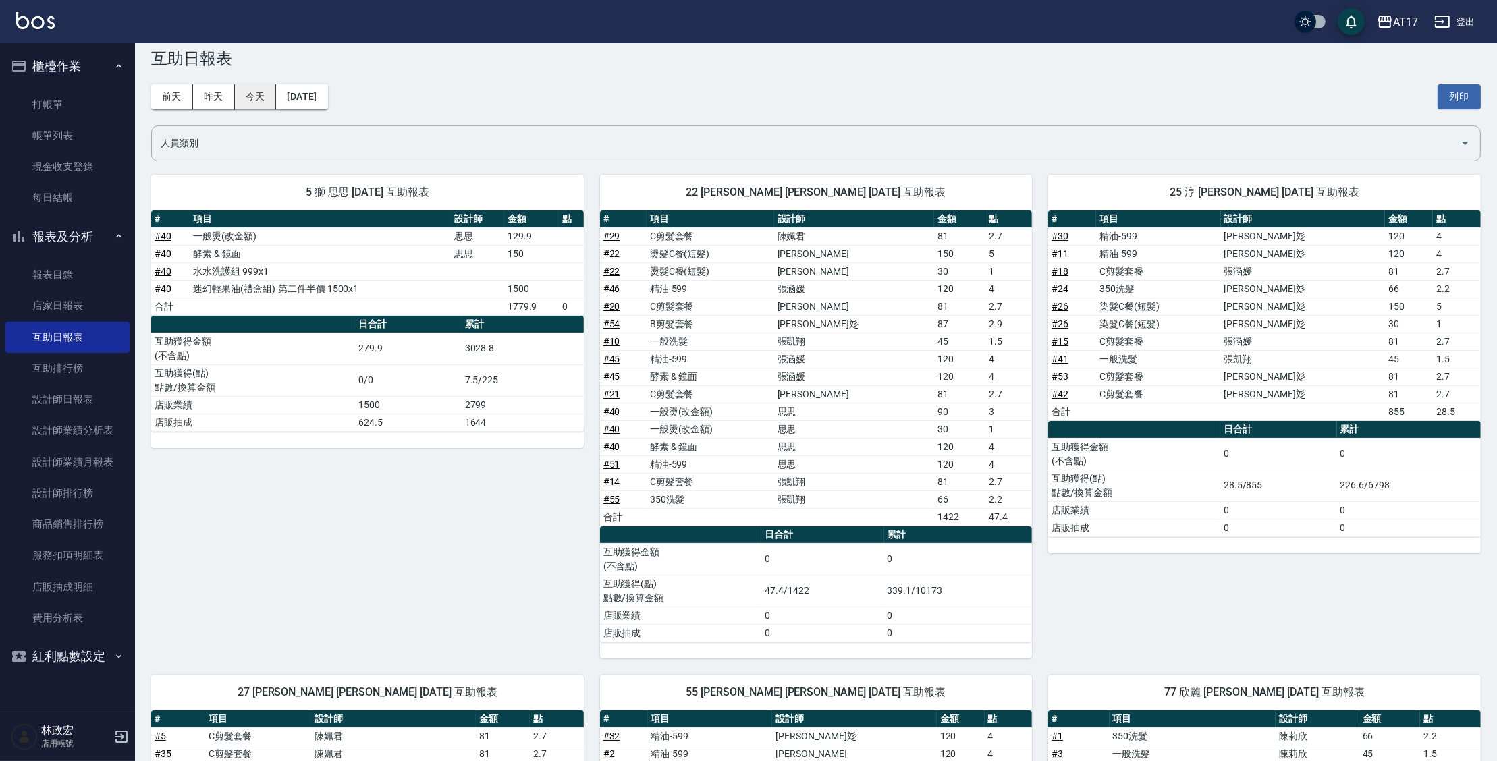
click at [261, 100] on button "今天" at bounding box center [256, 96] width 42 height 25
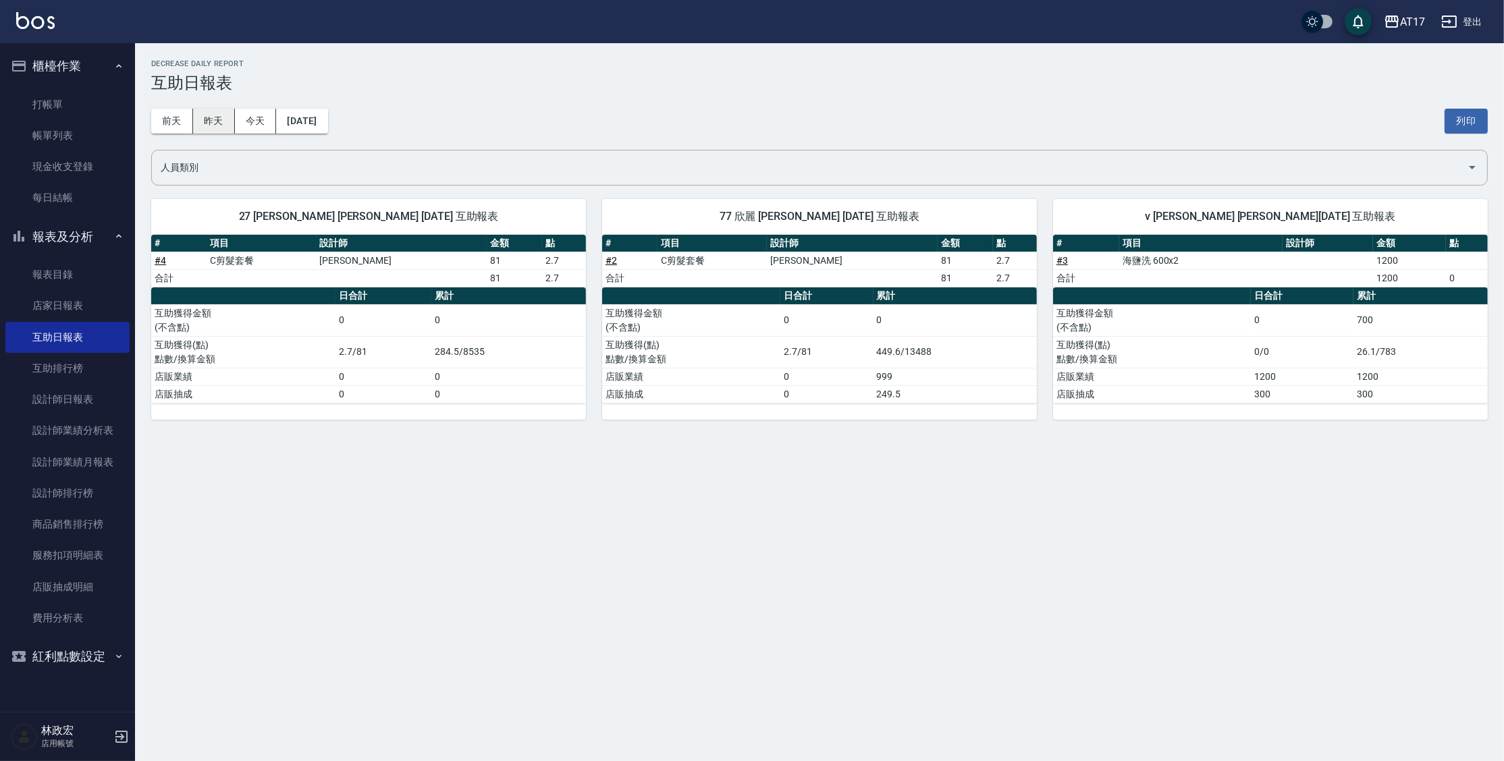
click at [221, 116] on button "昨天" at bounding box center [214, 121] width 42 height 25
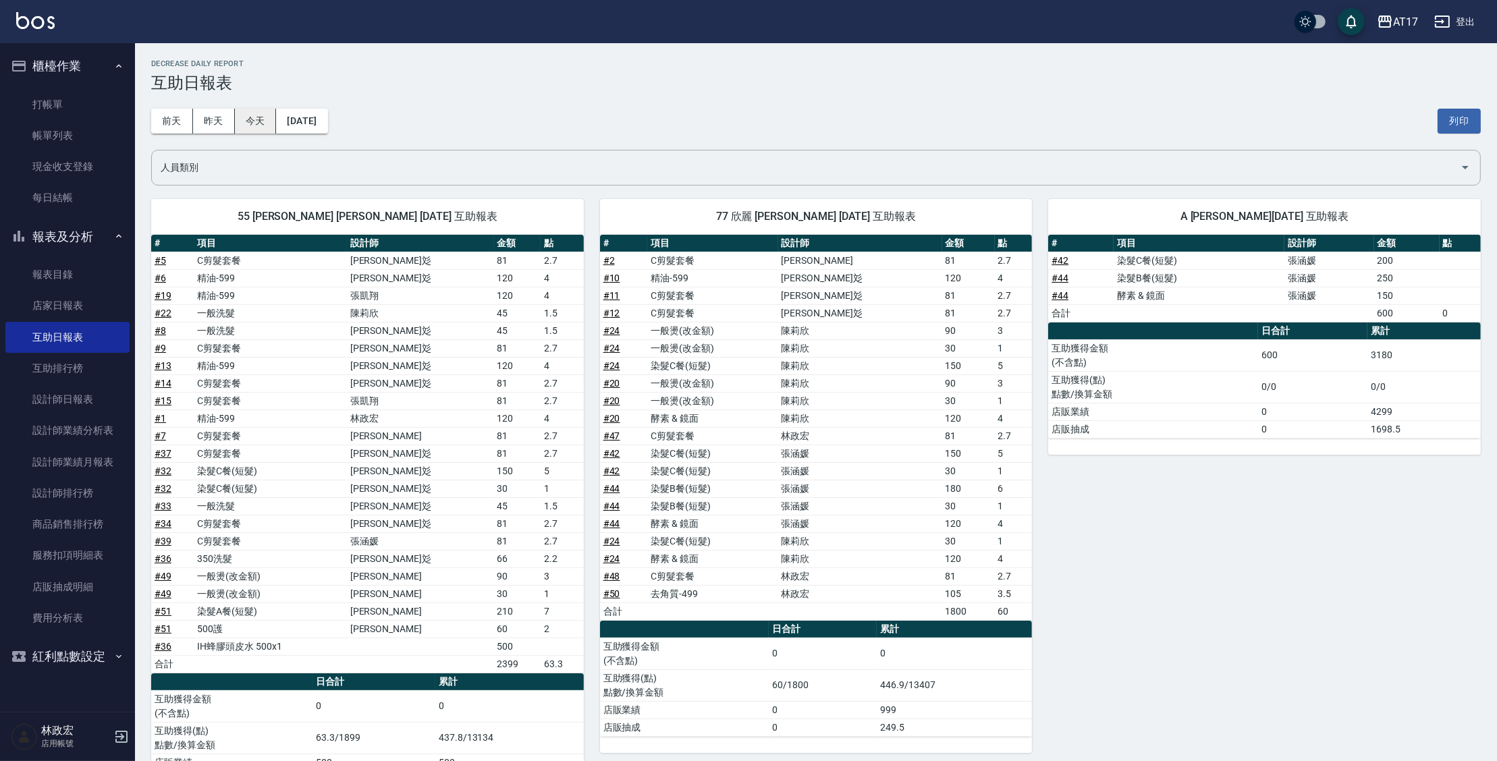
click at [267, 117] on button "今天" at bounding box center [256, 121] width 42 height 25
